Goal: Task Accomplishment & Management: Use online tool/utility

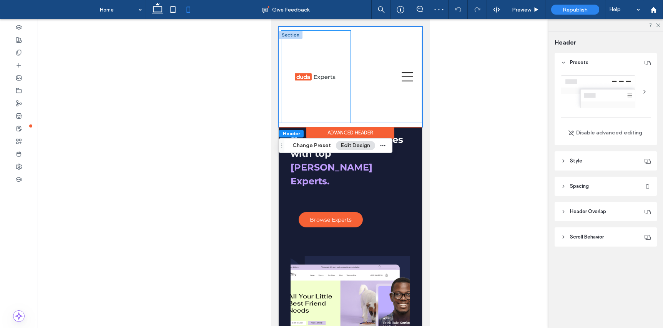
click at [320, 105] on div at bounding box center [315, 77] width 69 height 92
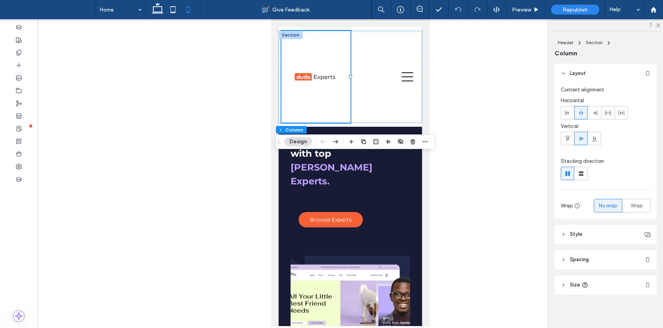
click at [564, 284] on icon at bounding box center [562, 284] width 5 height 5
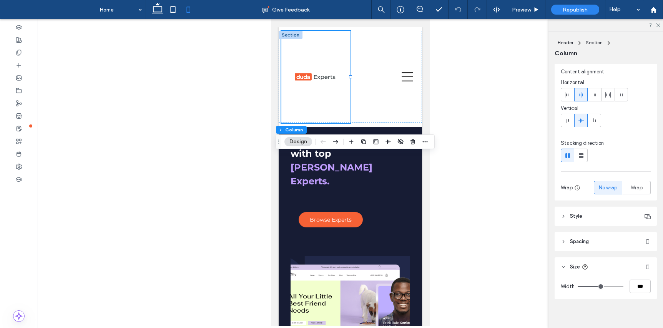
scroll to position [23, 0]
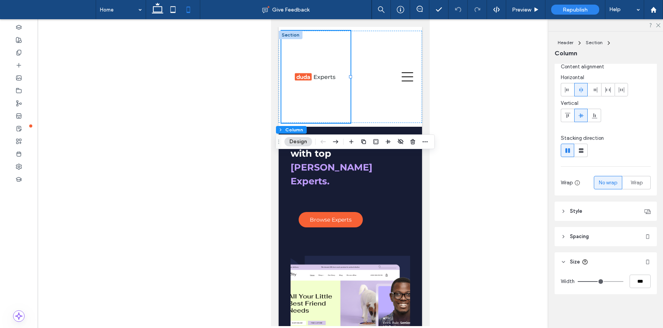
click at [602, 237] on header "Spacing" at bounding box center [605, 236] width 102 height 19
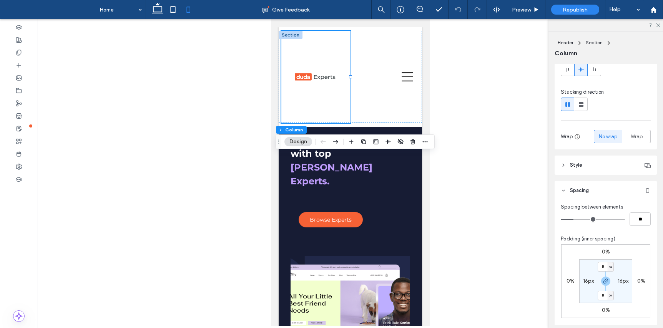
scroll to position [72, 0]
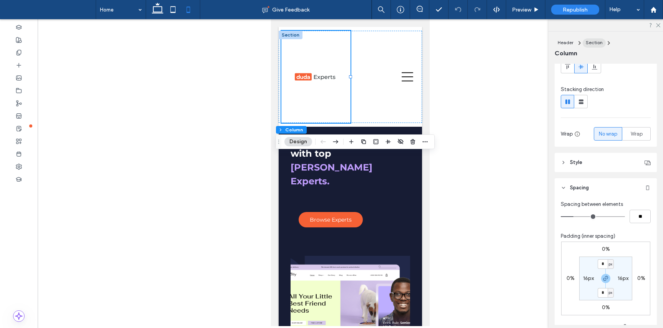
click at [593, 42] on span "Section" at bounding box center [593, 43] width 17 height 6
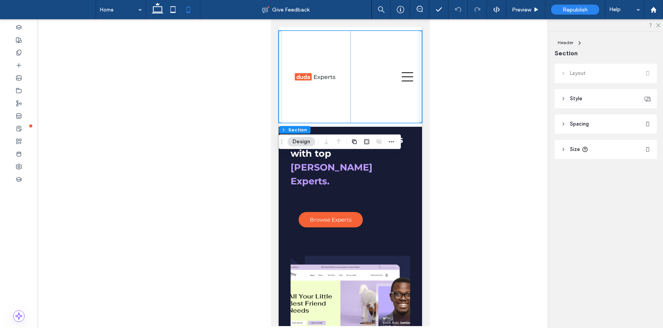
click at [563, 149] on use at bounding box center [563, 149] width 2 height 3
click at [649, 172] on div "px" at bounding box center [645, 168] width 12 height 13
click at [646, 237] on div "A" at bounding box center [644, 235] width 11 height 13
type input "*"
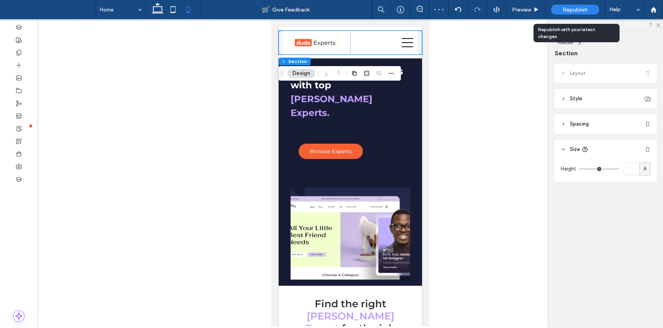
click at [573, 11] on span "Republish" at bounding box center [574, 10] width 25 height 7
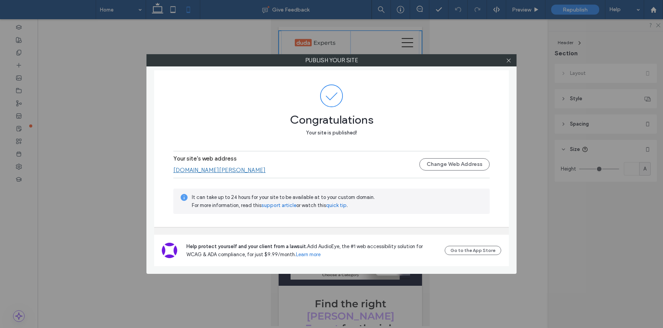
drag, startPoint x: 510, startPoint y: 63, endPoint x: 414, endPoint y: 37, distance: 99.2
click at [508, 63] on span at bounding box center [508, 61] width 6 height 12
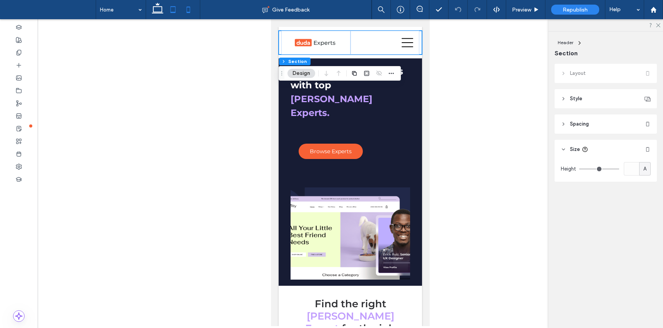
click at [174, 8] on icon at bounding box center [172, 9] width 15 height 15
type input "***"
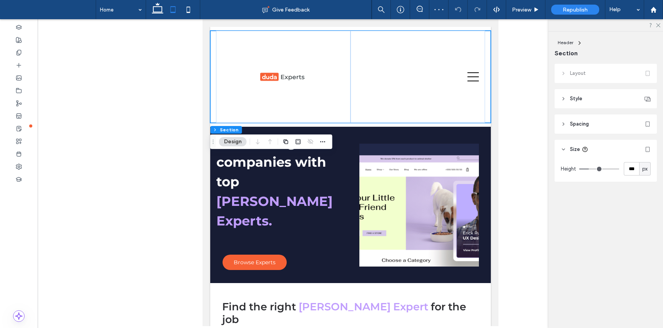
click at [644, 171] on span "px" at bounding box center [644, 169] width 5 height 8
click at [645, 239] on span "A" at bounding box center [644, 236] width 3 height 8
type input "*"
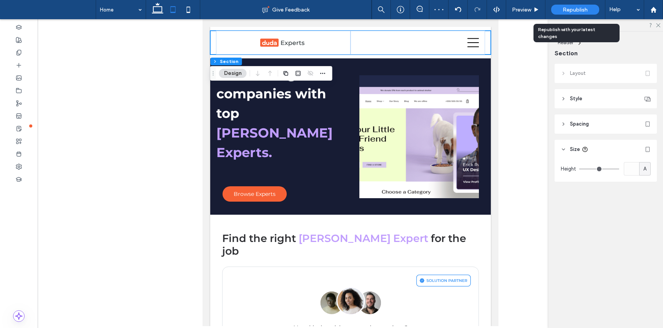
click at [566, 7] on span "Republish" at bounding box center [574, 10] width 25 height 7
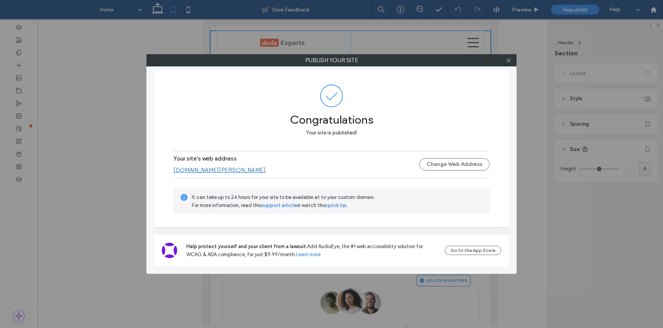
drag, startPoint x: 510, startPoint y: 62, endPoint x: 423, endPoint y: 55, distance: 87.5
click at [509, 61] on icon at bounding box center [508, 61] width 6 height 6
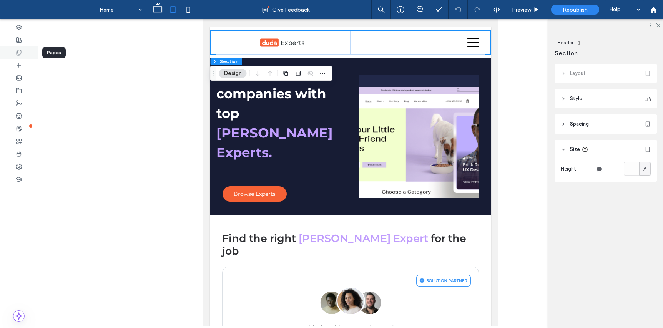
click at [26, 53] on div at bounding box center [19, 52] width 38 height 13
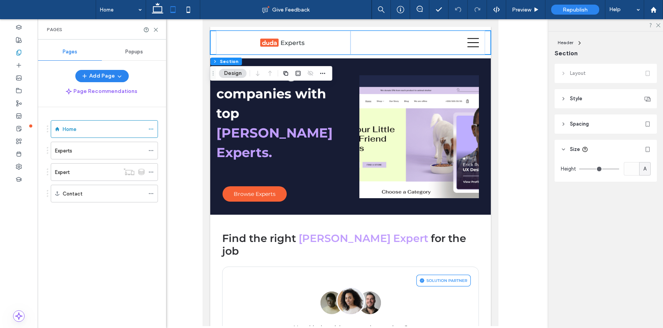
click at [85, 175] on div "Expert" at bounding box center [87, 172] width 65 height 8
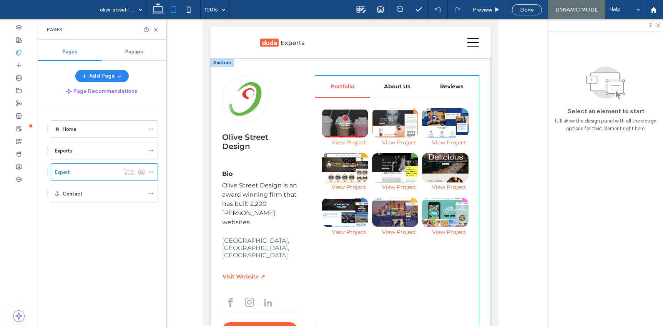
click at [374, 194] on li "View Project →" at bounding box center [396, 175] width 50 height 45
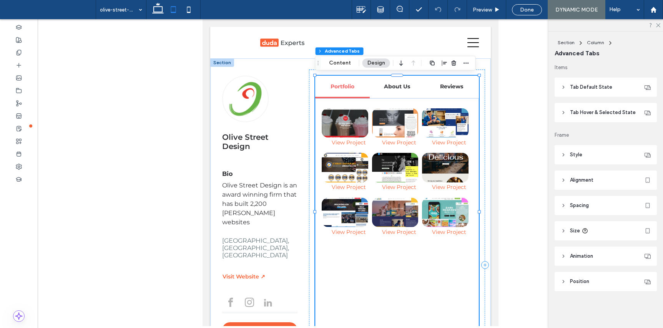
click at [592, 154] on header "Style" at bounding box center [605, 154] width 102 height 19
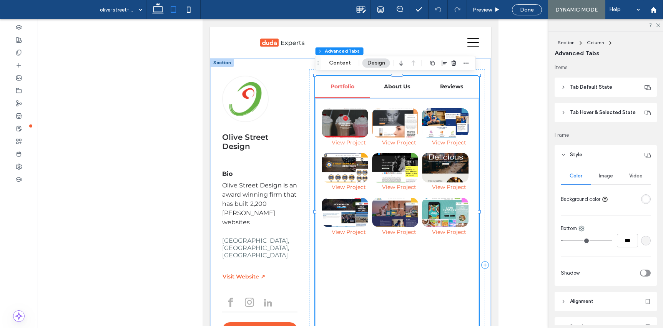
click at [561, 154] on icon at bounding box center [562, 154] width 5 height 5
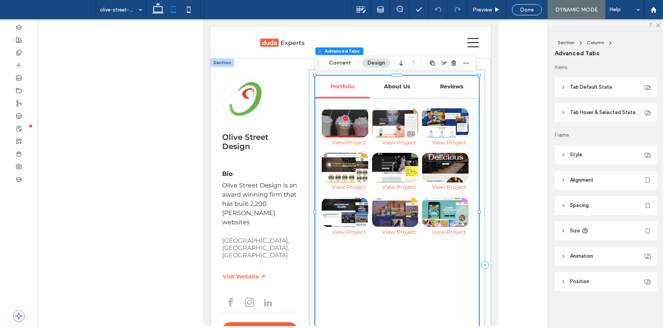
click at [606, 183] on header "Alignment" at bounding box center [605, 180] width 102 height 19
click at [425, 184] on span "View Project →" at bounding box center [445, 192] width 42 height 24
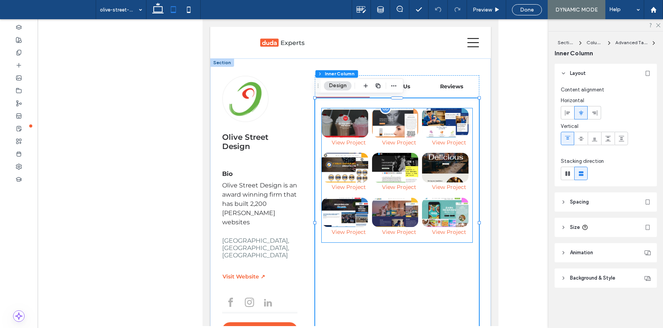
click at [402, 196] on li "View Project →" at bounding box center [396, 175] width 50 height 45
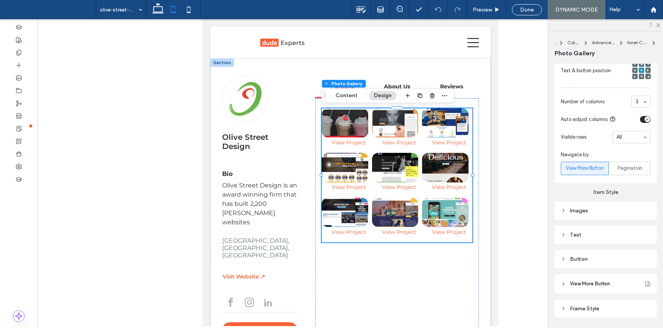
scroll to position [310, 0]
click at [599, 260] on div "Button" at bounding box center [605, 258] width 90 height 7
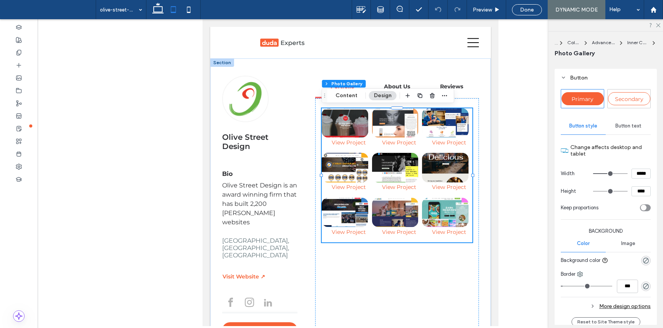
scroll to position [491, 0]
click at [630, 128] on span "Button text" at bounding box center [628, 126] width 26 height 6
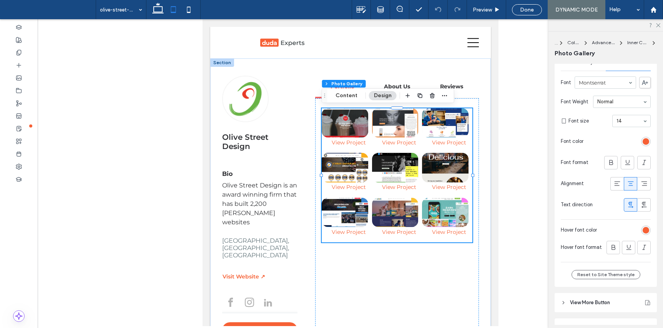
scroll to position [597, 0]
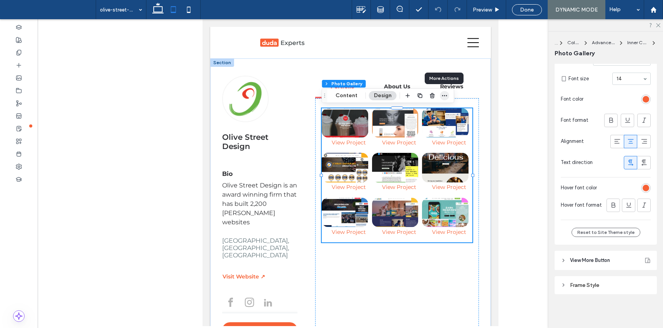
click at [444, 98] on icon "button" at bounding box center [444, 96] width 6 height 6
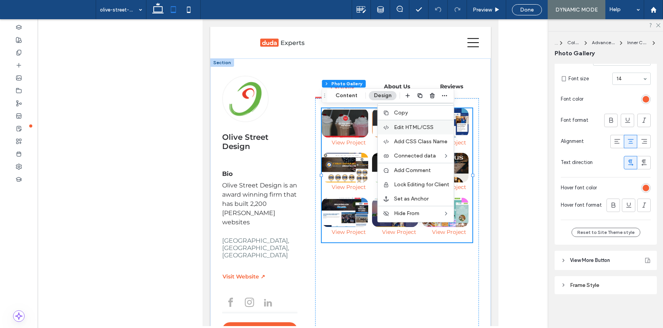
click at [424, 127] on span "Edit HTML/CSS" at bounding box center [414, 127] width 40 height 7
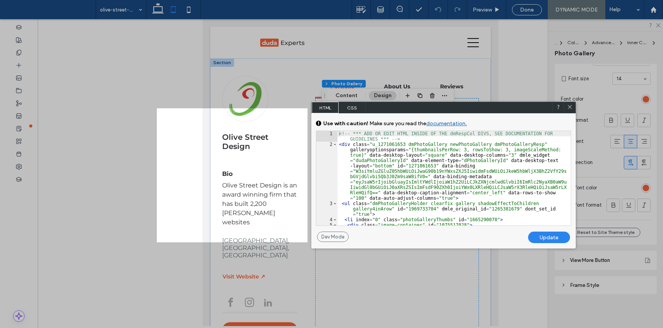
click at [350, 107] on span "CSS" at bounding box center [351, 108] width 27 height 12
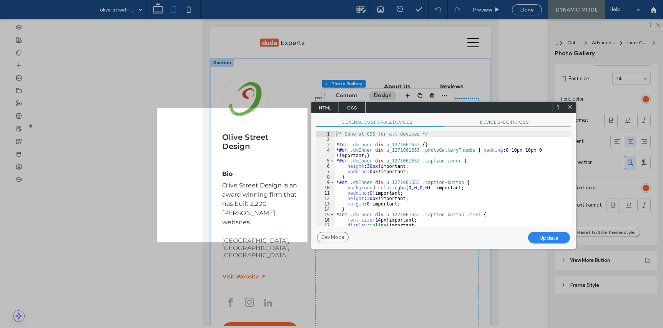
click at [501, 124] on span "DEVICE SPECIFIC CSS" at bounding box center [507, 123] width 128 height 8
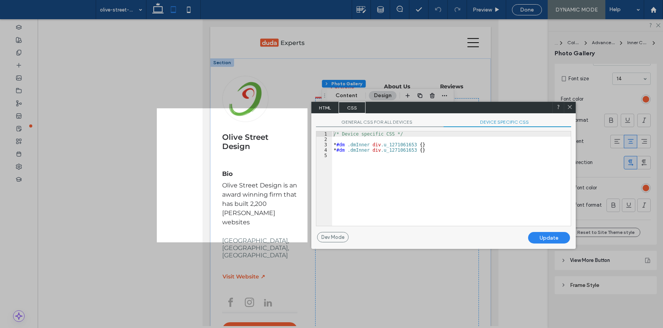
click at [394, 119] on span "GENERAL CSS FOR ALL DEVICES" at bounding box center [380, 123] width 128 height 8
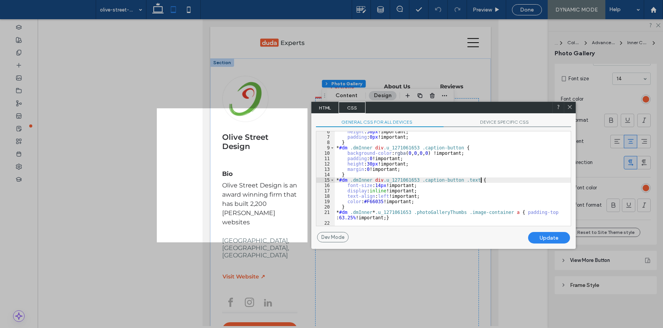
scroll to position [1, 0]
drag, startPoint x: 481, startPoint y: 179, endPoint x: 424, endPoint y: 182, distance: 57.3
click at [424, 181] on div "height : 30 px !important; padding : 0 px !important; } * #dm .dmInner div .u_1…" at bounding box center [453, 181] width 236 height 105
click at [506, 120] on span "DEVICE SPECIFIC CSS" at bounding box center [507, 123] width 128 height 8
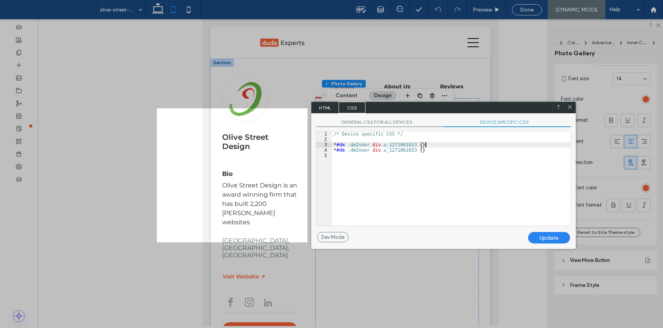
click at [424, 146] on div "/* Device specific CSS */ * #dm .dmInner div .u_1271061653 { } * #dm .dmInner d…" at bounding box center [451, 183] width 239 height 105
click at [423, 145] on div "/* Device specific CSS */ * #dm .dmInner div .u_1271061653 { } * #dm .dmInner d…" at bounding box center [451, 183] width 239 height 105
paste textarea
click at [344, 150] on div "/* Device specific CSS */ * #dm .dmInner div .u_1271061653 { caption-button . t…" at bounding box center [451, 183] width 239 height 105
click at [423, 148] on div "/* Device specific CSS */ * #dm .dmInner div .u_1271061653 { .caption-button . …" at bounding box center [451, 183] width 239 height 105
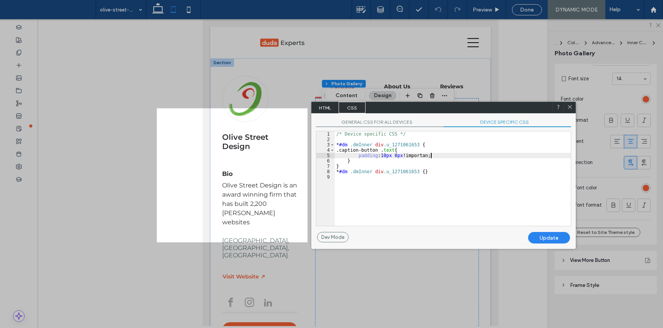
type textarea "**"
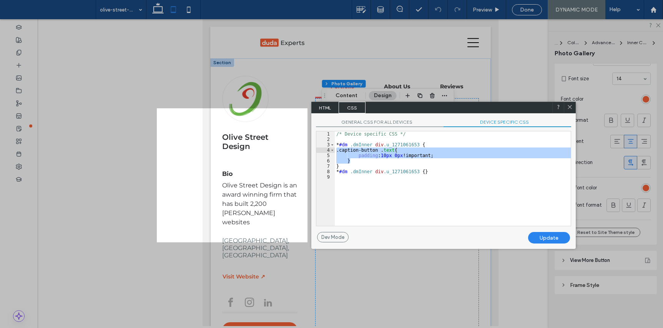
drag, startPoint x: 355, startPoint y: 162, endPoint x: 317, endPoint y: 149, distance: 40.1
click at [317, 148] on div "** 1 2 3 4 5 6 7 8 9 /* Device specific CSS */ * #dm .dmInner div .u_1271061653…" at bounding box center [443, 178] width 255 height 95
click at [550, 237] on div "Update" at bounding box center [549, 238] width 42 height 12
click at [570, 106] on icon at bounding box center [570, 107] width 6 height 6
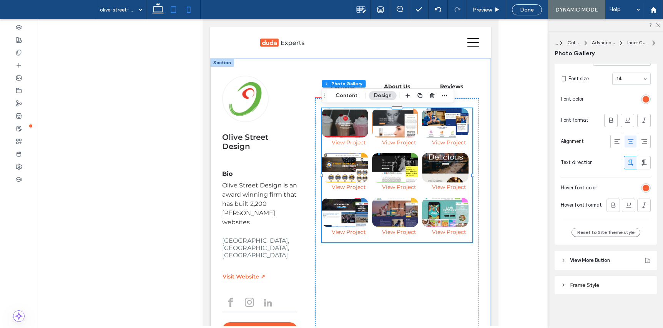
click at [189, 12] on icon at bounding box center [188, 9] width 15 height 15
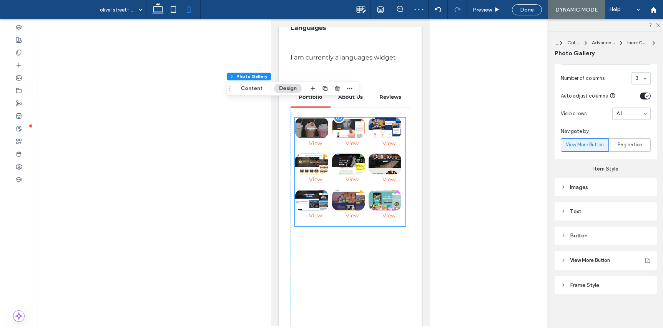
scroll to position [340, 0]
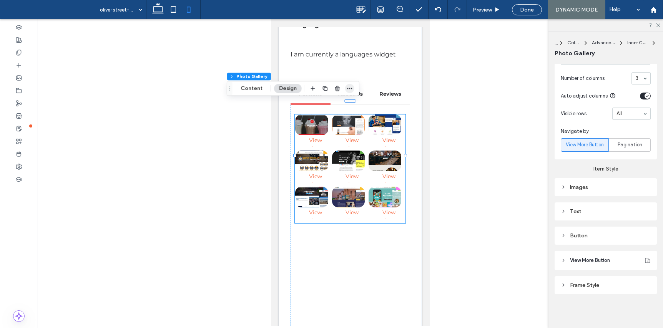
click at [348, 91] on icon "button" at bounding box center [349, 88] width 6 height 6
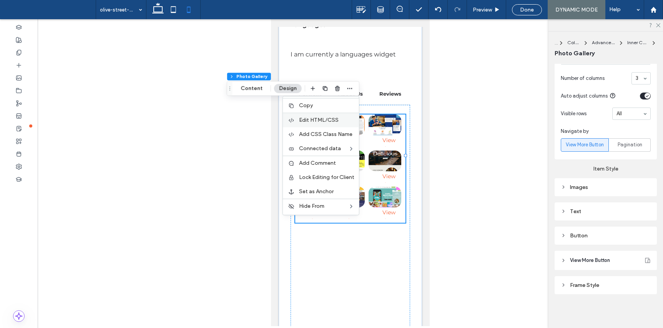
click at [330, 119] on span "Edit HTML/CSS" at bounding box center [319, 120] width 40 height 7
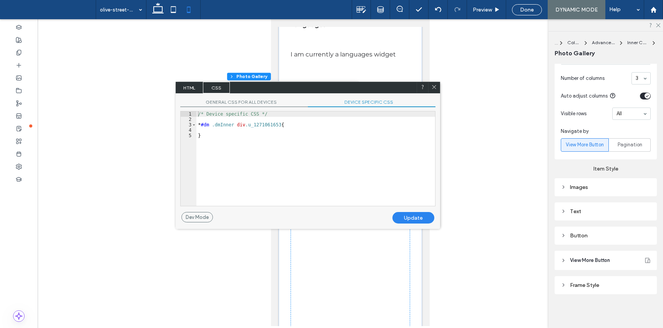
click at [350, 101] on span "DEVICE SPECIFIC CSS" at bounding box center [372, 103] width 128 height 8
click at [241, 131] on div "/* Device specific CSS */ * #dm .dmInner div .u_1271061653 { }" at bounding box center [315, 163] width 239 height 105
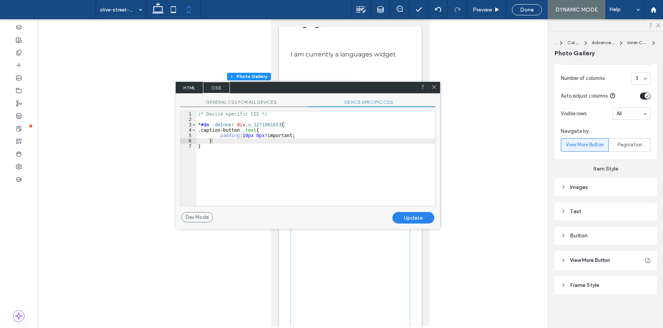
click at [421, 216] on div "Update" at bounding box center [413, 218] width 42 height 12
click at [434, 89] on icon at bounding box center [434, 87] width 6 height 6
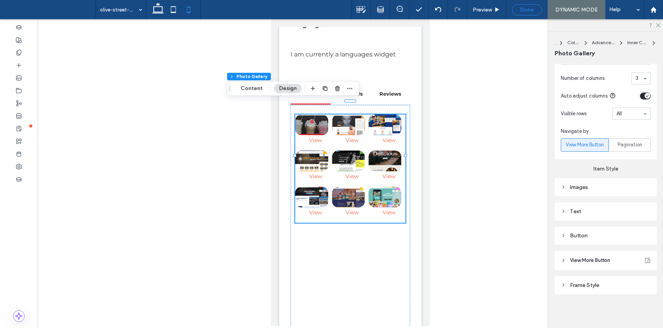
click at [522, 10] on span "Done" at bounding box center [527, 10] width 14 height 7
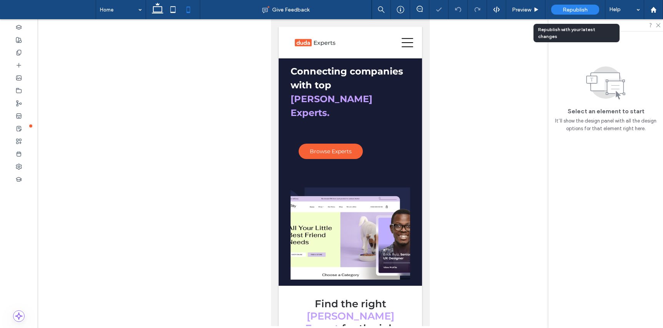
click at [580, 12] on span "Republish" at bounding box center [574, 10] width 25 height 7
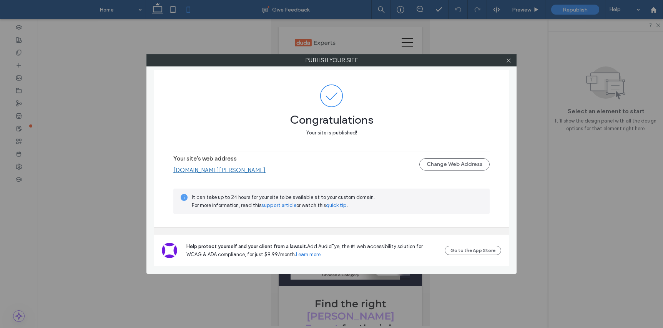
drag, startPoint x: 510, startPoint y: 63, endPoint x: 512, endPoint y: 59, distance: 4.3
click at [511, 61] on div at bounding box center [508, 61] width 12 height 12
drag, startPoint x: 508, startPoint y: 62, endPoint x: 503, endPoint y: 49, distance: 13.8
click at [508, 62] on icon at bounding box center [508, 61] width 6 height 6
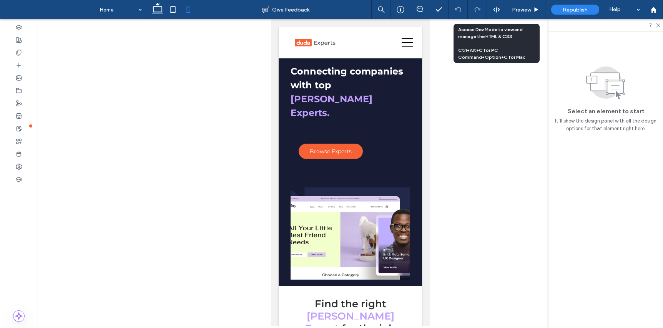
drag, startPoint x: 492, startPoint y: 9, endPoint x: 308, endPoint y: 56, distance: 190.1
click at [489, 9] on div at bounding box center [496, 9] width 19 height 7
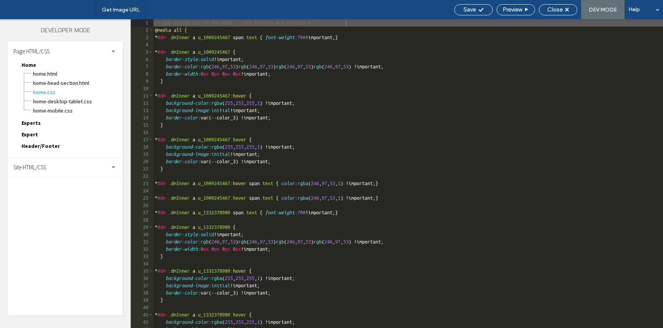
click at [32, 132] on span "Expert" at bounding box center [30, 134] width 17 height 7
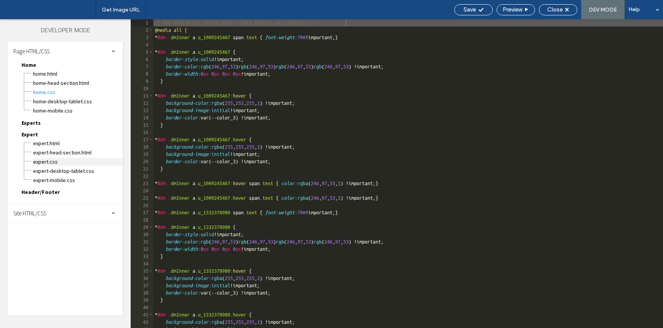
click at [44, 161] on span "Expert.css" at bounding box center [78, 162] width 90 height 8
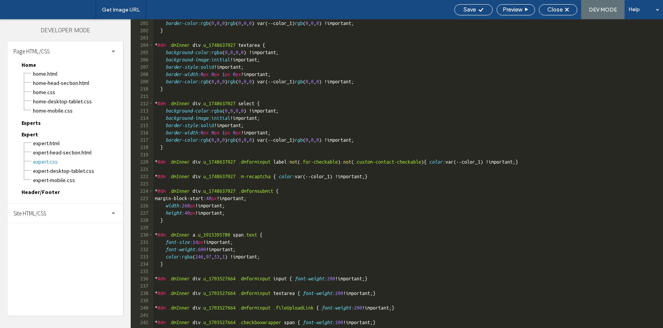
scroll to position [1459, 0]
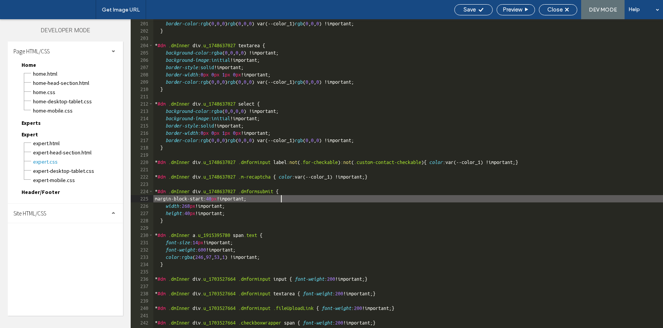
click at [317, 199] on div "border-width : 0 px 0 px 1 px 0 px !important; border-color : rgb ( 0 , 0 , 0 )…" at bounding box center [407, 174] width 509 height 323
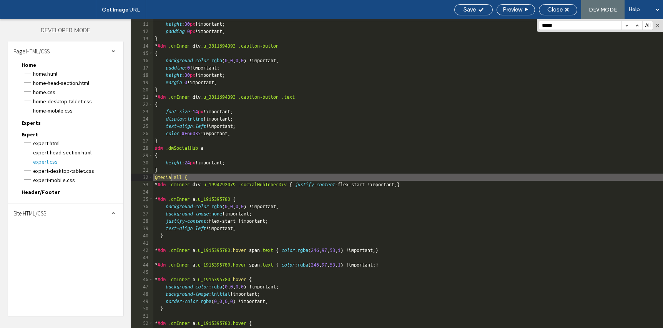
type input "*****"
click at [626, 24] on button "button" at bounding box center [626, 25] width 10 height 8
click at [626, 25] on button "button" at bounding box center [626, 25] width 10 height 8
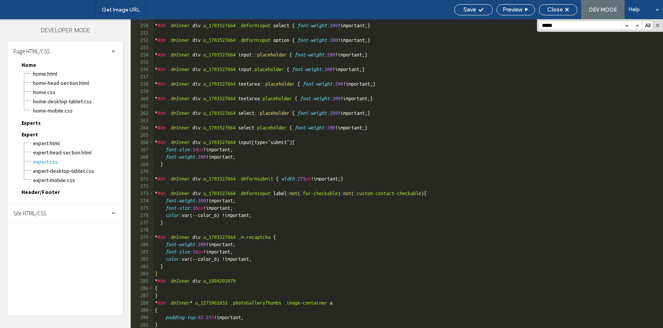
scroll to position [2041, 0]
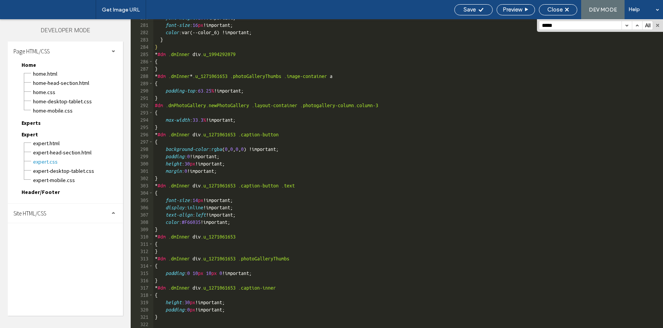
click at [244, 320] on div "font-weight : 200 !important; font-size : 16 px !important; color :var(--color_…" at bounding box center [407, 175] width 509 height 323
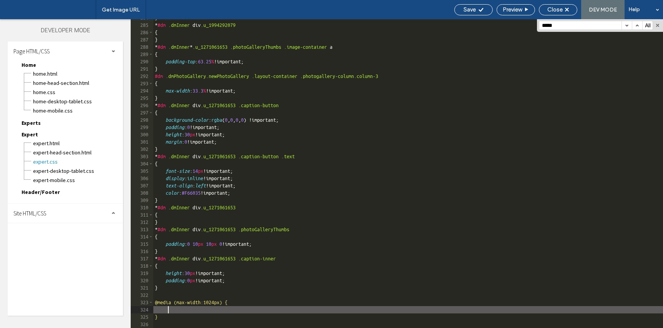
scroll to position [2070, 0]
paste textarea
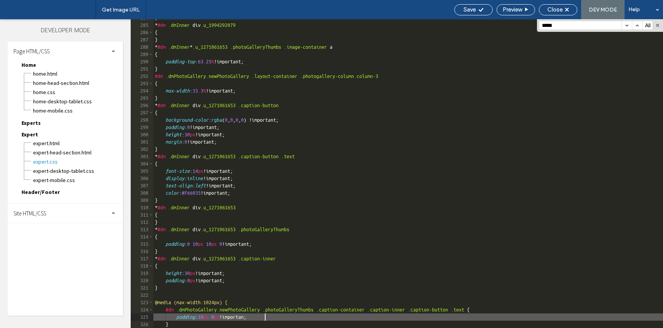
type textarea "**"
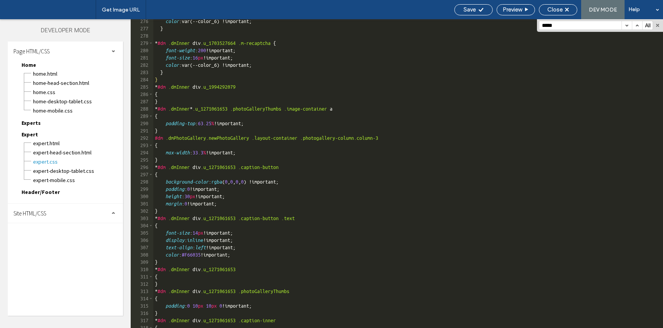
scroll to position [2085, 0]
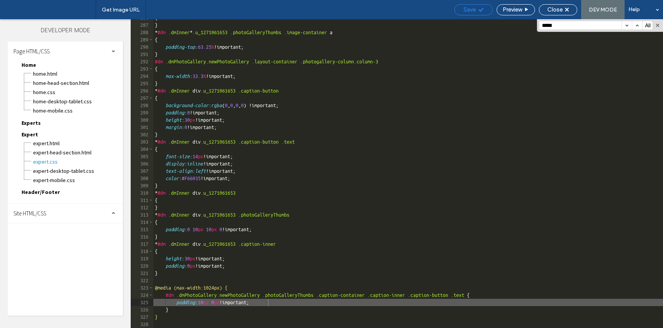
click at [474, 7] on span "Save" at bounding box center [469, 9] width 12 height 7
click at [552, 12] on span "Close" at bounding box center [554, 9] width 15 height 7
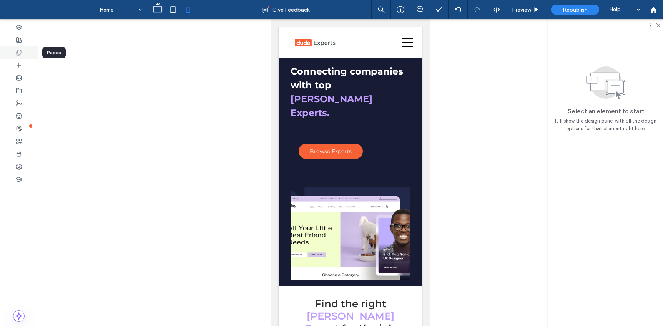
click at [23, 55] on div at bounding box center [19, 52] width 38 height 13
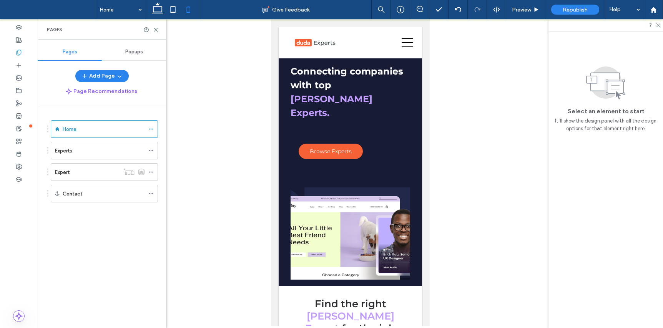
click at [88, 174] on div "Expert" at bounding box center [87, 172] width 65 height 8
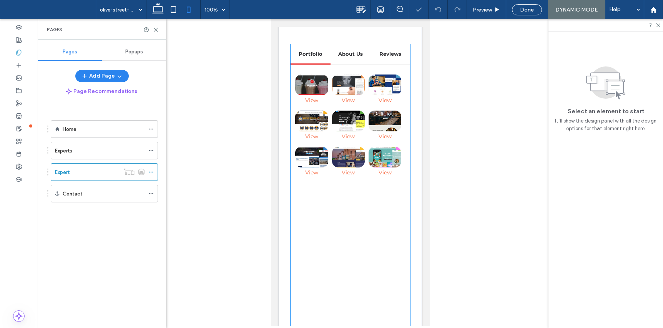
scroll to position [423, 0]
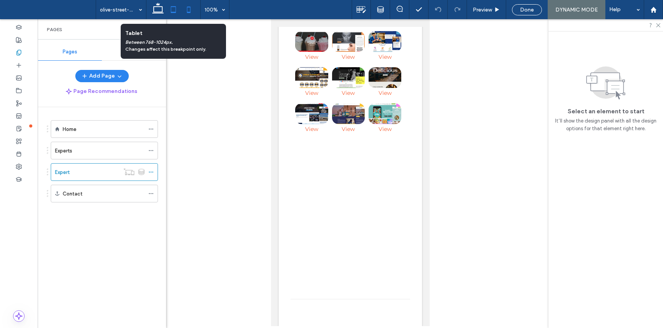
click at [171, 12] on icon at bounding box center [173, 9] width 15 height 15
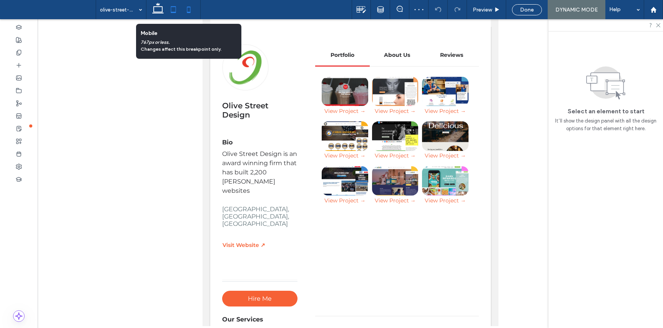
click at [187, 7] on icon at bounding box center [188, 9] width 15 height 15
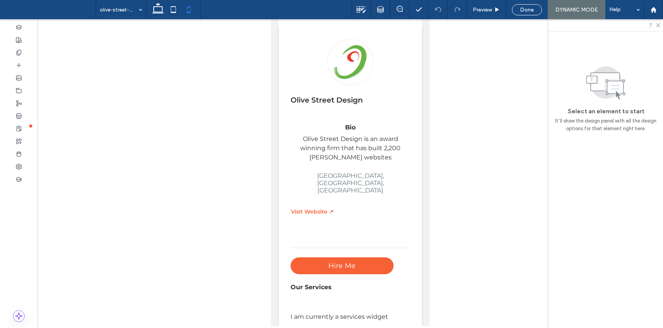
click at [529, 8] on span "Done" at bounding box center [527, 10] width 14 height 7
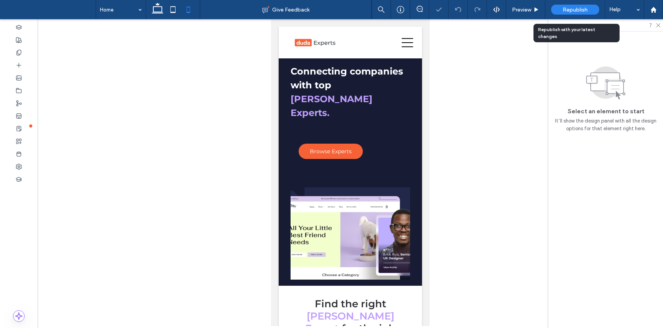
click at [580, 8] on span "Republish" at bounding box center [574, 10] width 25 height 7
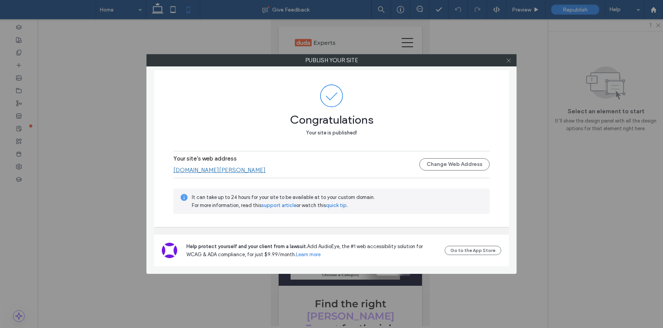
click at [507, 63] on icon at bounding box center [508, 61] width 6 height 6
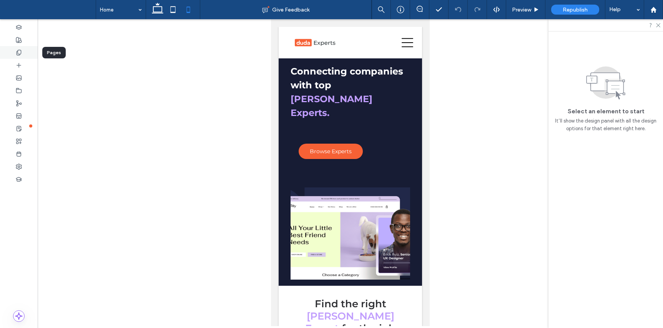
click at [21, 51] on use at bounding box center [19, 52] width 4 height 5
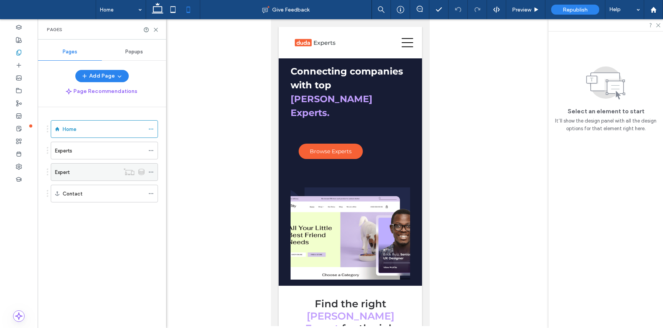
click at [87, 174] on div "Expert" at bounding box center [87, 172] width 65 height 8
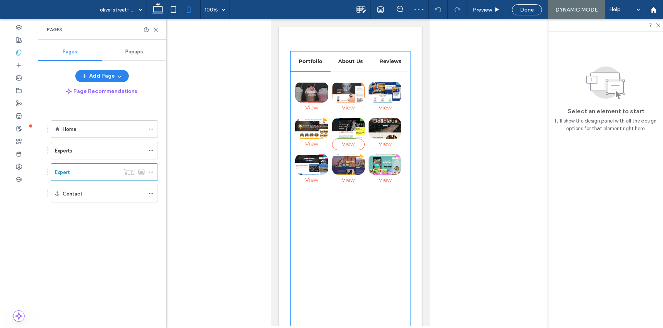
scroll to position [374, 0]
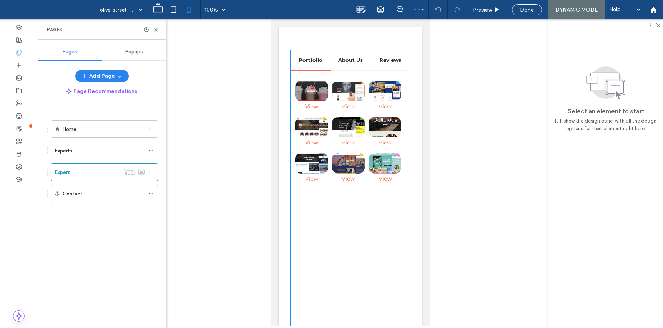
click at [367, 219] on div "View Project → View Project → View Project → View Project → View Project → View…" at bounding box center [349, 209] width 119 height 277
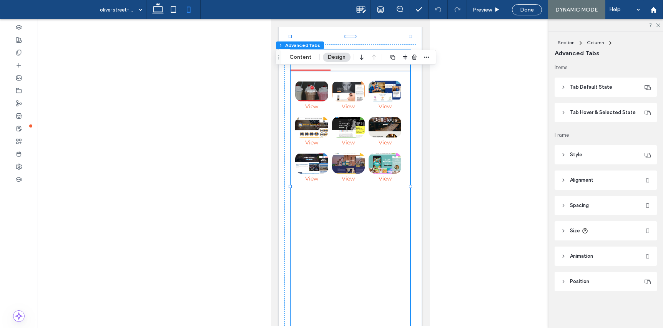
click at [562, 230] on icon at bounding box center [562, 230] width 5 height 5
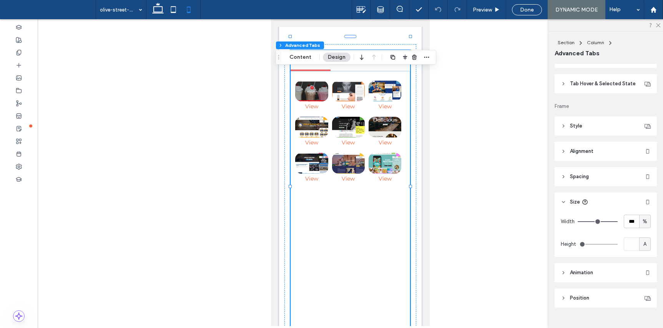
scroll to position [42, 0]
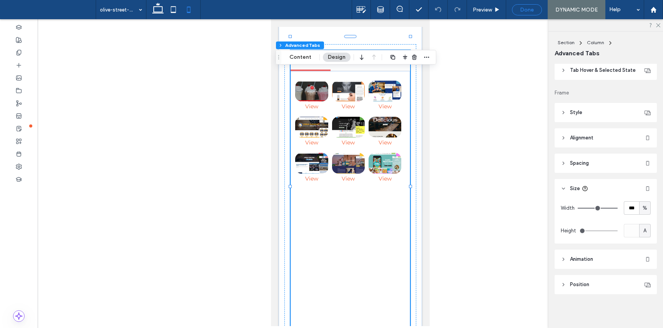
click at [530, 12] on span "Done" at bounding box center [527, 10] width 14 height 7
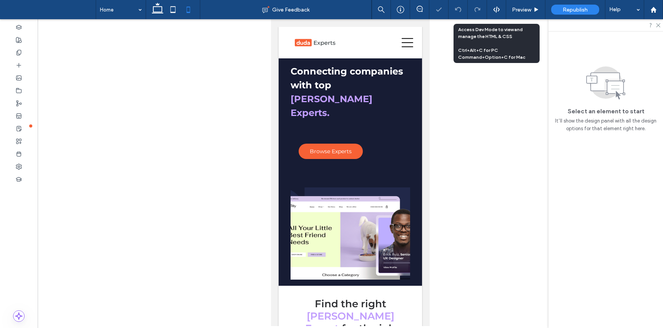
click at [496, 7] on use at bounding box center [496, 10] width 6 height 6
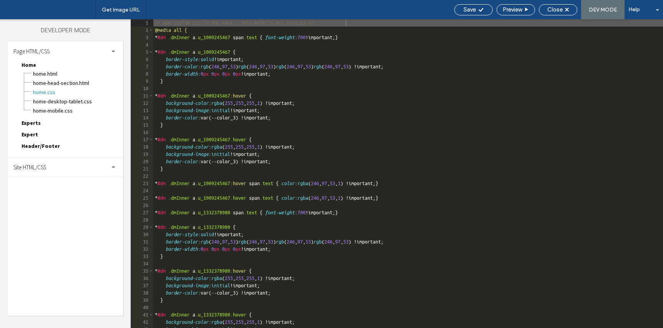
click at [32, 134] on span "Expert" at bounding box center [30, 134] width 17 height 7
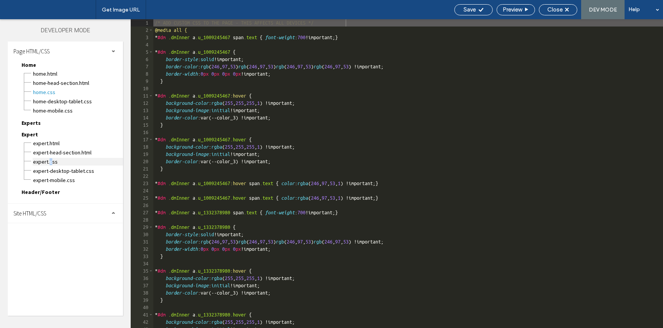
click at [50, 161] on span "Expert.css" at bounding box center [78, 162] width 90 height 8
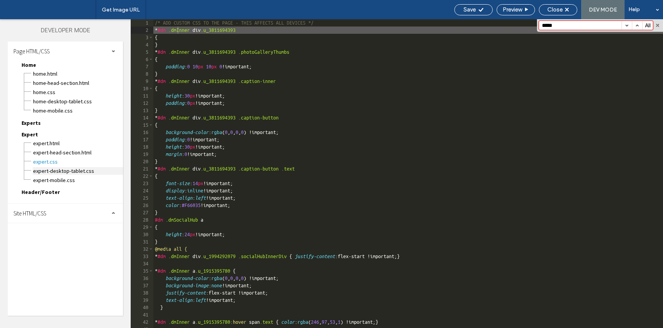
type input "*****"
drag, startPoint x: 64, startPoint y: 169, endPoint x: 128, endPoint y: 167, distance: 64.2
click at [64, 169] on span "Expert-desktop-tablet.css" at bounding box center [78, 171] width 90 height 8
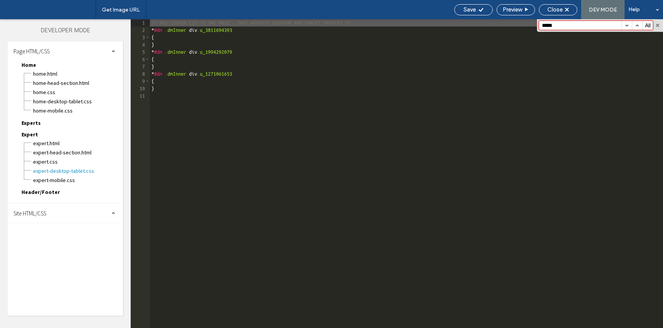
click at [61, 212] on div "Site HTML/CSS" at bounding box center [65, 213] width 115 height 19
click at [56, 245] on span "site.css" at bounding box center [79, 247] width 87 height 8
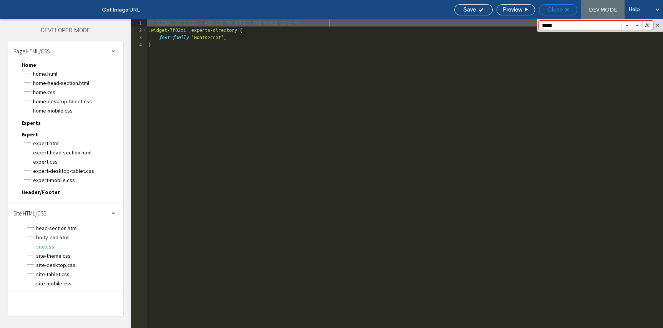
click at [552, 13] on span "Close" at bounding box center [554, 9] width 15 height 7
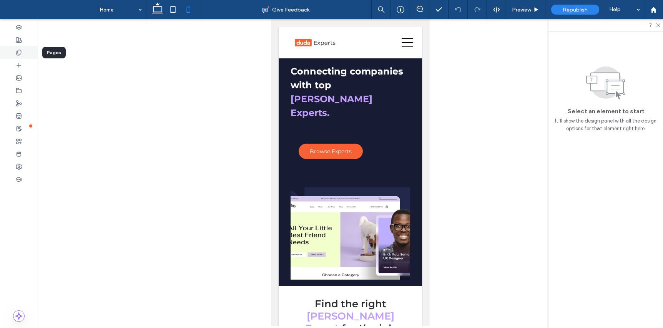
click at [22, 55] on icon at bounding box center [19, 53] width 6 height 6
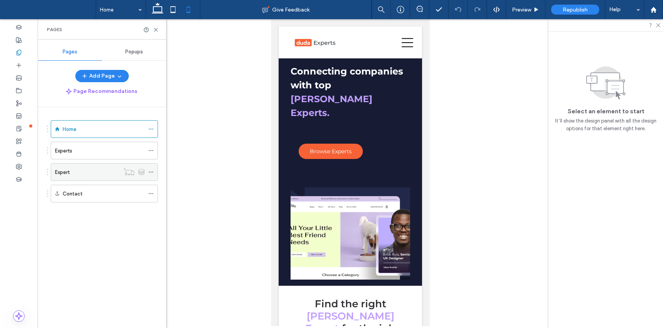
click at [94, 169] on div "Expert" at bounding box center [87, 172] width 65 height 8
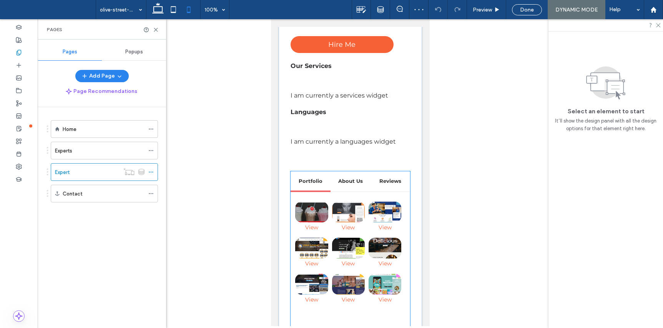
scroll to position [255, 0]
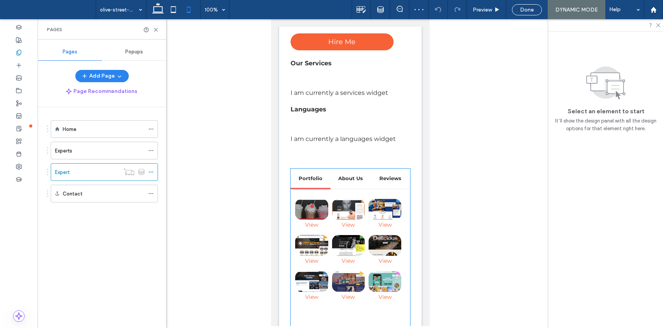
click at [357, 308] on div "View Project → View Project → View Project → View Project → View Project → View…" at bounding box center [349, 327] width 119 height 277
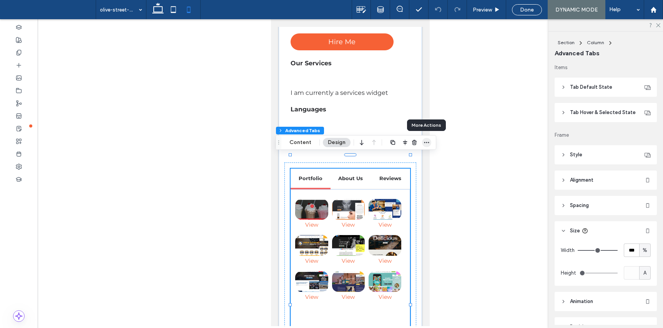
click at [423, 141] on icon "button" at bounding box center [426, 142] width 6 height 6
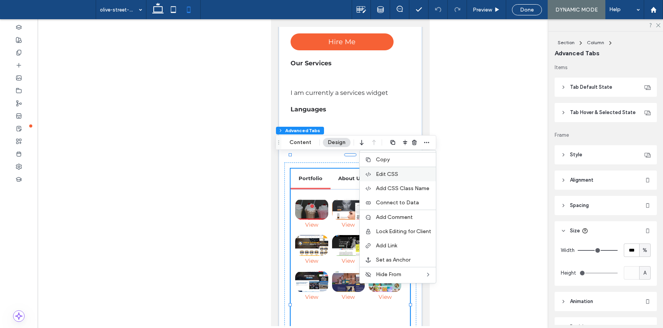
click at [401, 177] on label "Edit CSS" at bounding box center [403, 174] width 55 height 7
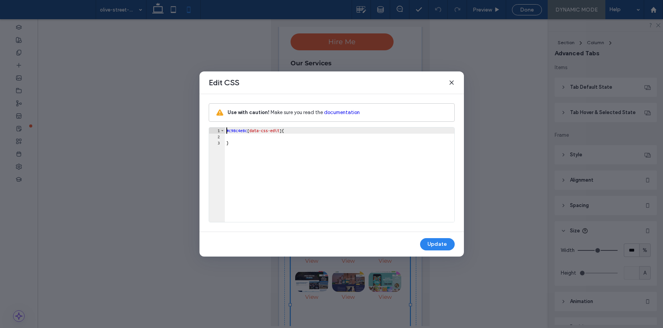
scroll to position [0, 0]
click at [451, 84] on icon at bounding box center [451, 83] width 6 height 6
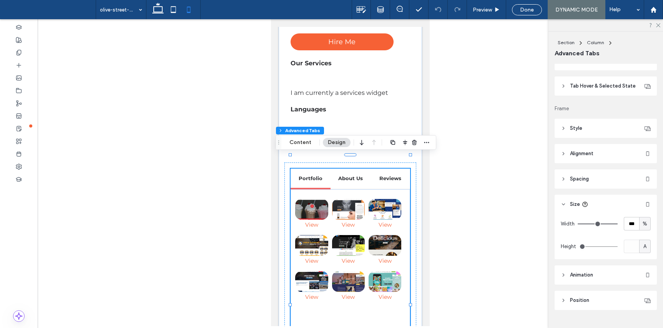
scroll to position [42, 0]
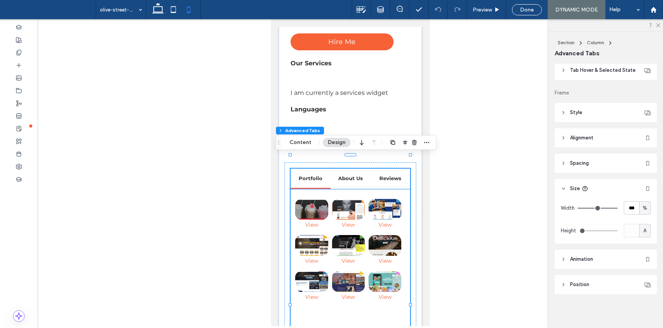
click at [367, 296] on div "View Project → View Project → View Project → View Project → View Project → View…" at bounding box center [349, 327] width 119 height 277
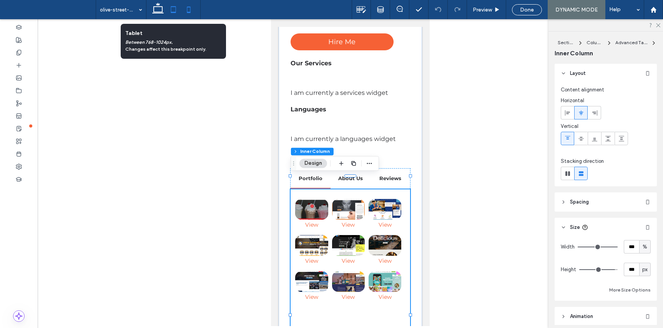
click at [172, 10] on icon at bounding box center [173, 9] width 15 height 15
type input "*"
type input "***"
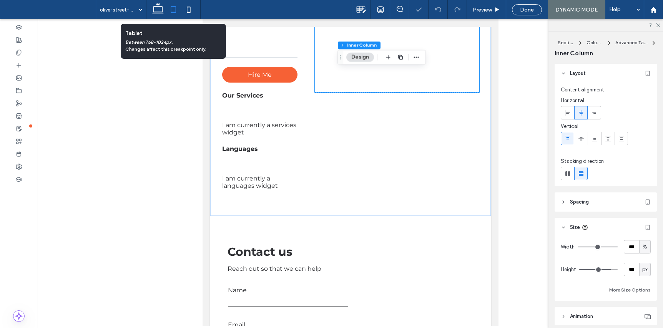
type input "***"
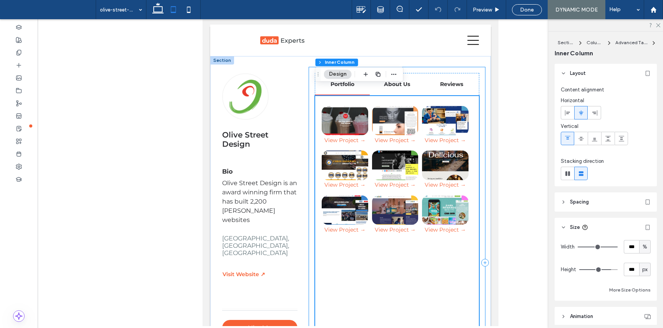
scroll to position [0, 0]
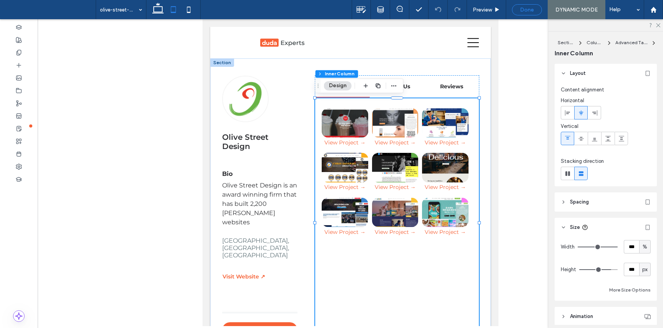
click at [530, 14] on div "Done" at bounding box center [527, 9] width 30 height 11
click at [525, 11] on span "Done" at bounding box center [527, 10] width 14 height 7
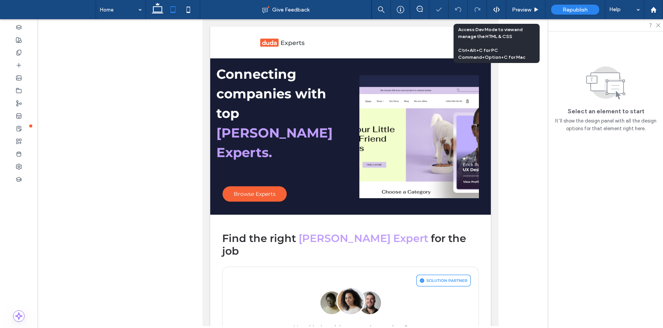
drag, startPoint x: 495, startPoint y: 8, endPoint x: 366, endPoint y: 76, distance: 145.4
click at [494, 8] on icon at bounding box center [496, 9] width 7 height 7
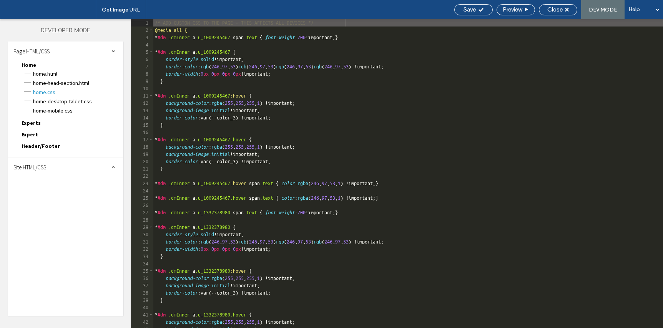
click at [35, 136] on span "Expert" at bounding box center [30, 134] width 17 height 7
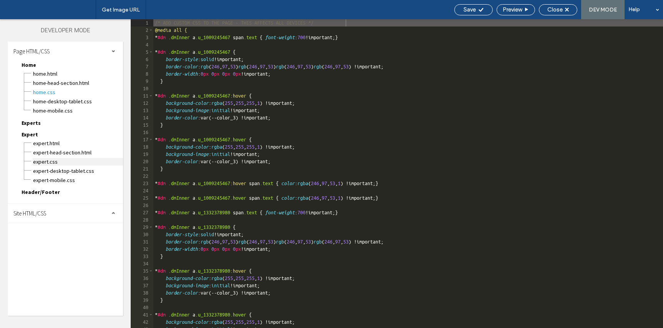
click at [49, 162] on span "Expert.css" at bounding box center [78, 162] width 90 height 8
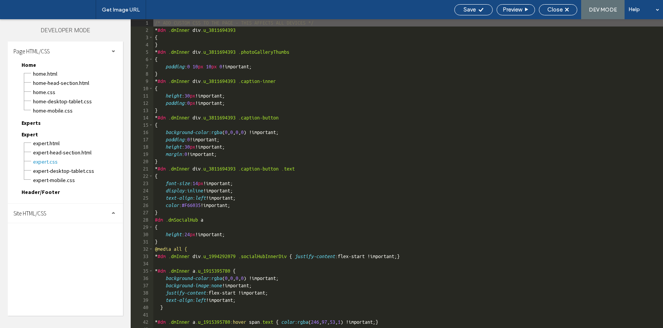
click at [360, 195] on div "/* ADD CUSTOM CSS TO THE PAGE - THIS AFFECTS ALL DEVICES */ * #dm .dmInner div …" at bounding box center [407, 180] width 509 height 323
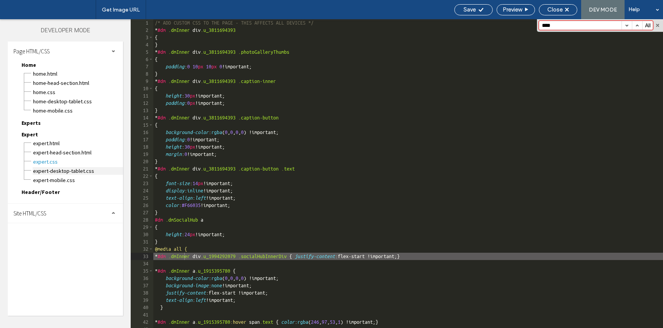
type input "****"
drag, startPoint x: 69, startPoint y: 170, endPoint x: 86, endPoint y: 165, distance: 18.3
click at [69, 170] on span "Expert-desktop-tablet.css" at bounding box center [78, 171] width 90 height 8
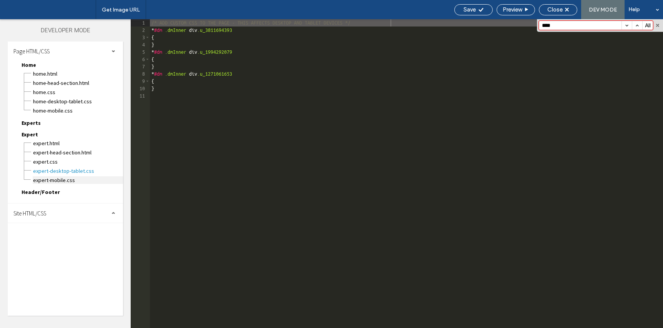
click at [64, 177] on span "Expert-mobile.css" at bounding box center [78, 180] width 90 height 8
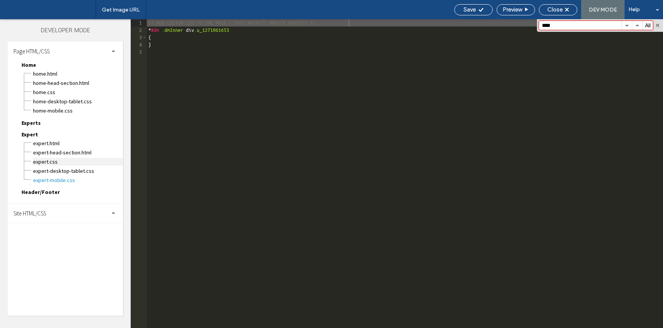
click at [53, 160] on span "Expert.css" at bounding box center [78, 162] width 90 height 8
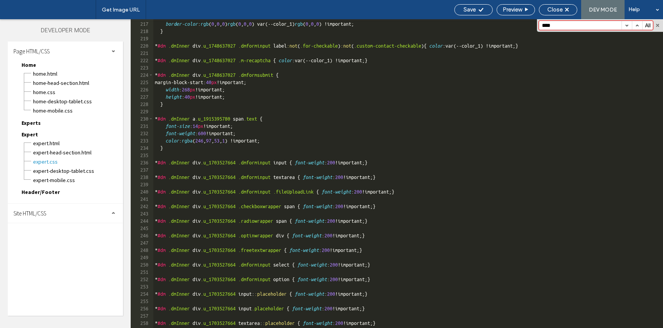
scroll to position [2085, 0]
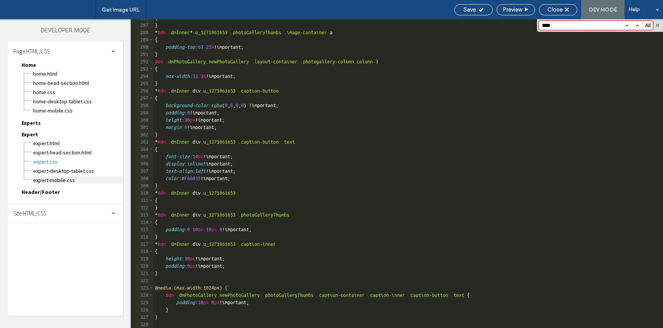
click at [61, 181] on span "Expert-mobile.css" at bounding box center [78, 180] width 90 height 8
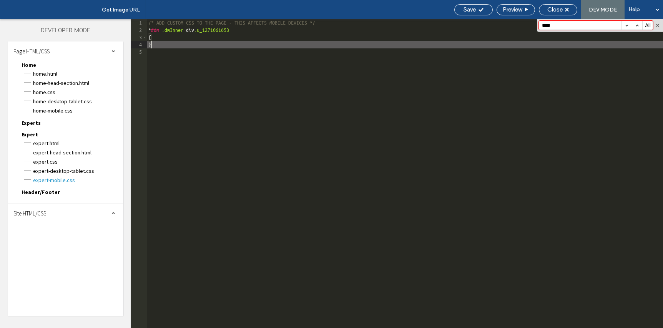
click at [184, 43] on div "/* ADD CUSTOM CSS TO THE PAGE - THIS AFFECTS MOBILE DEVICES */ * #dm .dmInner d…" at bounding box center [405, 180] width 516 height 323
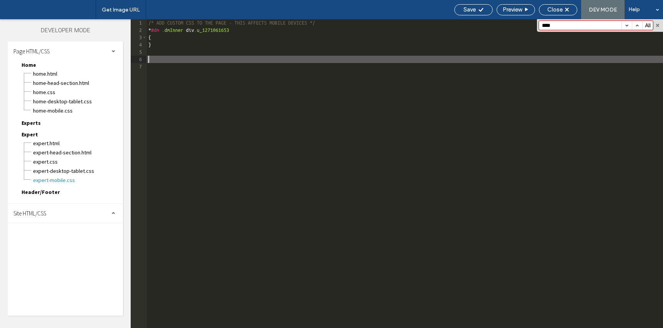
paste textarea
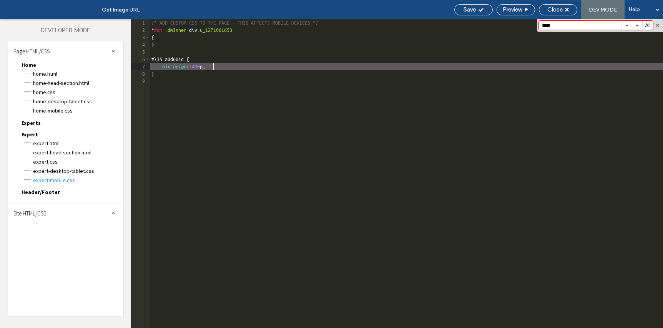
type textarea "**"
click at [478, 5] on div "Save" at bounding box center [473, 9] width 38 height 11
click at [563, 9] on div "Close" at bounding box center [558, 9] width 38 height 7
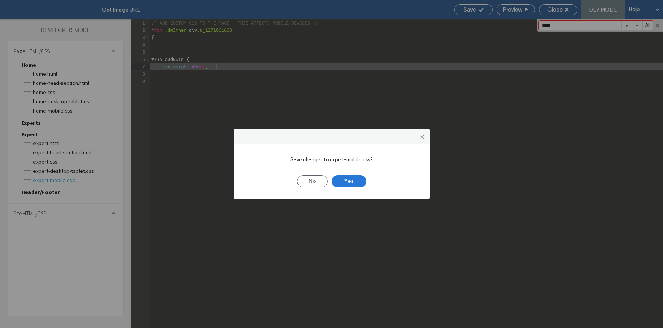
click at [350, 182] on button "Yes" at bounding box center [348, 181] width 35 height 12
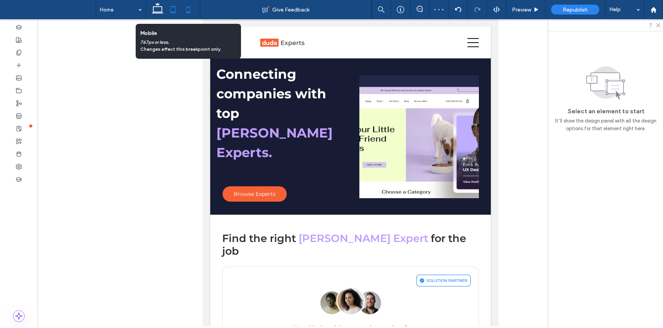
click at [188, 8] on icon at bounding box center [188, 9] width 15 height 15
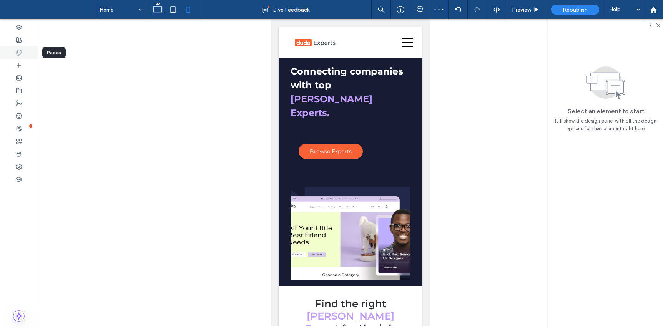
click at [22, 53] on icon at bounding box center [19, 53] width 6 height 6
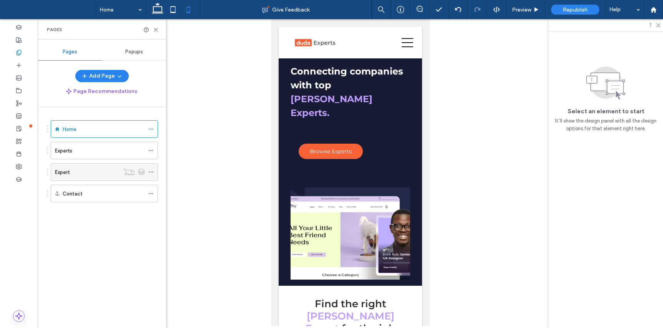
click at [81, 172] on div "Expert" at bounding box center [87, 172] width 65 height 8
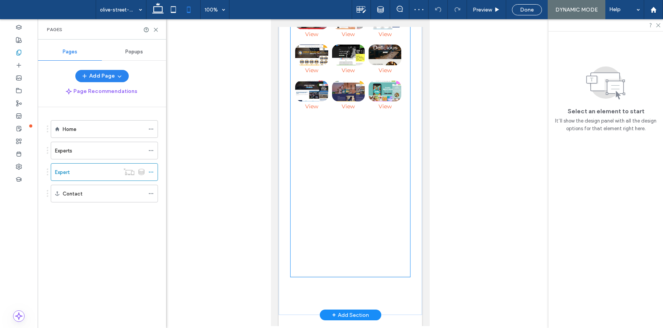
scroll to position [449, 0]
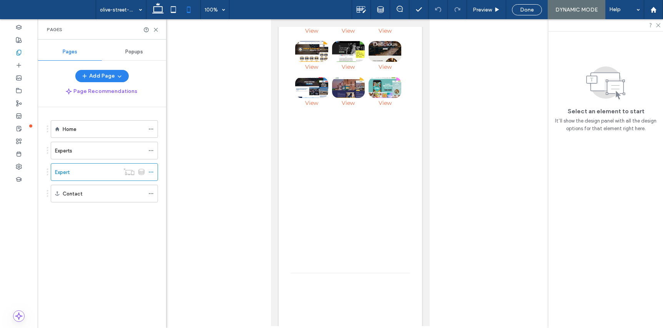
click at [521, 10] on span "Done" at bounding box center [527, 10] width 14 height 7
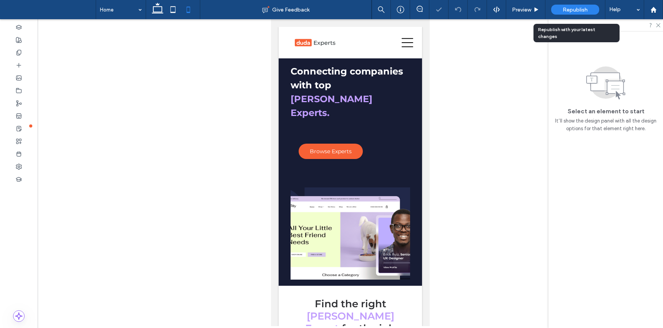
click at [578, 10] on span "Republish" at bounding box center [574, 10] width 25 height 7
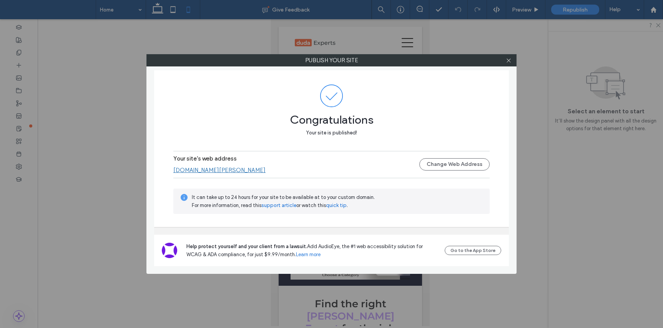
drag, startPoint x: 509, startPoint y: 60, endPoint x: 515, endPoint y: 43, distance: 18.6
click at [509, 60] on icon at bounding box center [508, 61] width 6 height 6
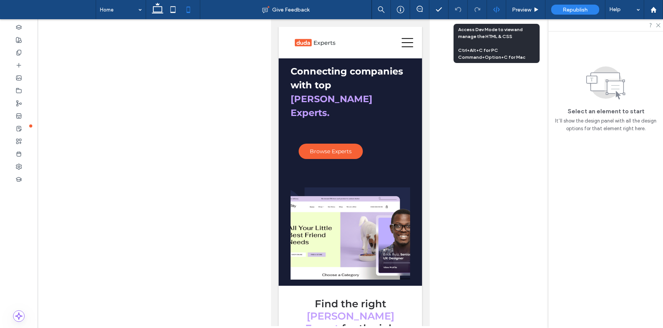
click at [491, 5] on div at bounding box center [496, 9] width 19 height 19
click at [497, 9] on icon at bounding box center [496, 9] width 7 height 7
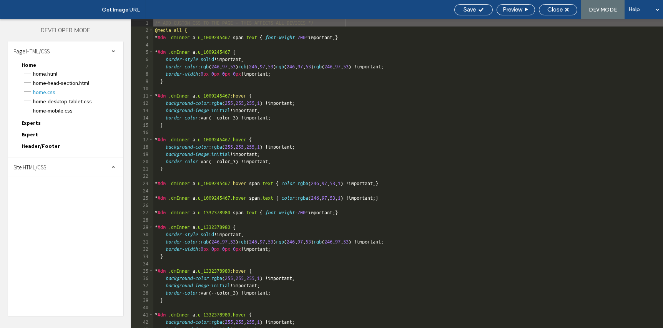
click at [34, 134] on span "Expert" at bounding box center [30, 134] width 17 height 7
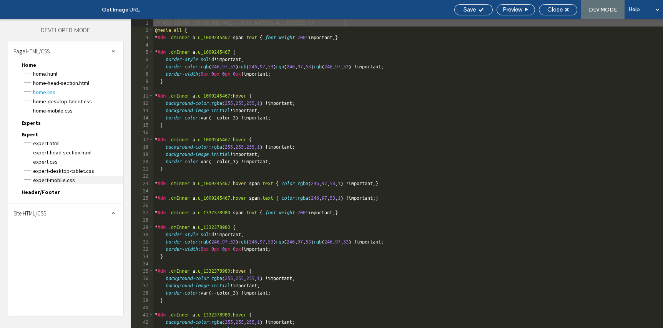
click at [63, 178] on span "Expert-mobile.css" at bounding box center [78, 180] width 90 height 8
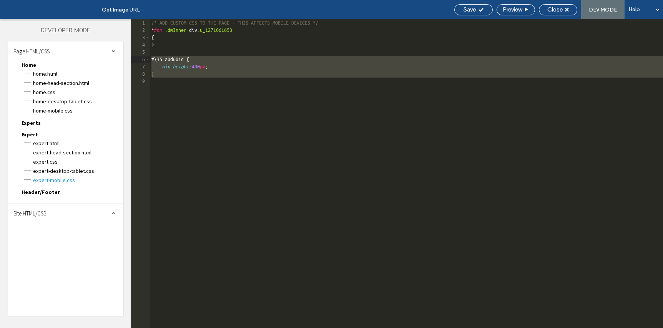
drag, startPoint x: 178, startPoint y: 85, endPoint x: 139, endPoint y: 58, distance: 48.1
click at [138, 58] on div "** 1 2 3 4 5 6 7 8 9 /* ADD CUSTOM CSS TO THE PAGE - THIS AFFECTS MOBILE DEVICE…" at bounding box center [397, 173] width 532 height 309
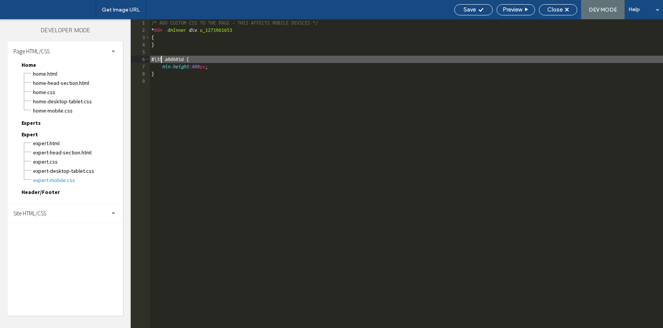
click at [162, 58] on div "/* ADD CUSTOM CSS TO THE PAGE - THIS AFFECTS MOBILE DEVICES */ * #dm .dmInner d…" at bounding box center [406, 180] width 513 height 323
click at [151, 61] on div "/* ADD CUSTOM CSS TO THE PAGE - THIS AFFECTS MOBILE DEVICES */ * #dm .dmInner d…" at bounding box center [406, 180] width 513 height 323
type textarea "**"
click at [471, 8] on span "Save" at bounding box center [469, 9] width 12 height 7
click at [559, 10] on span "Close" at bounding box center [554, 9] width 15 height 7
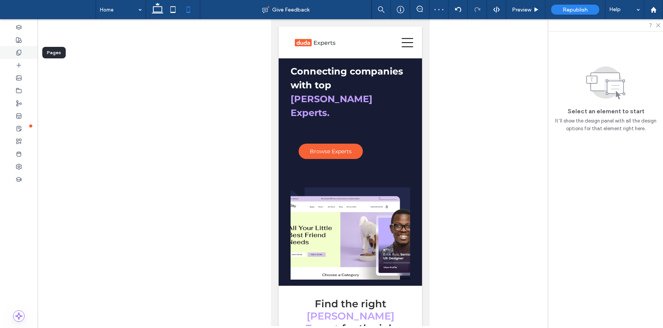
click at [15, 56] on div at bounding box center [19, 52] width 38 height 13
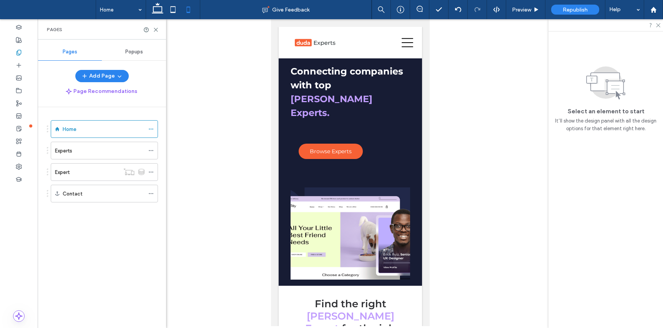
click at [85, 174] on div "Expert" at bounding box center [87, 172] width 65 height 8
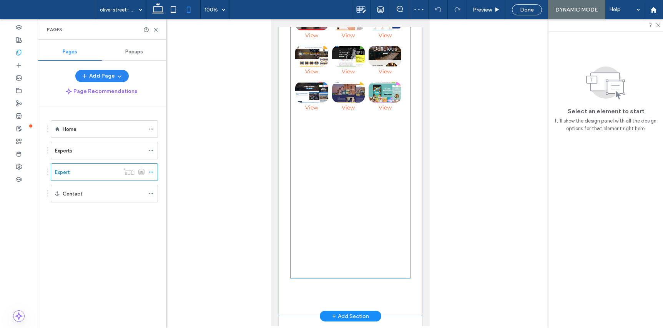
scroll to position [443, 0]
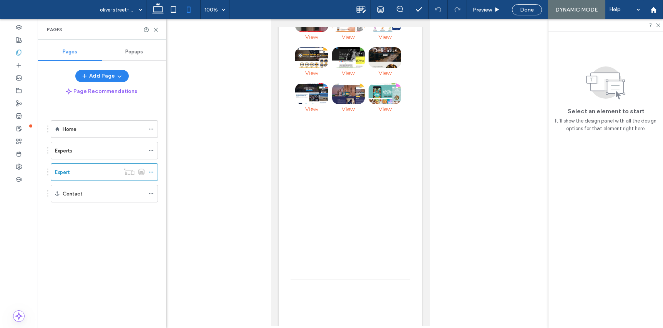
click at [529, 10] on span "Done" at bounding box center [527, 10] width 14 height 7
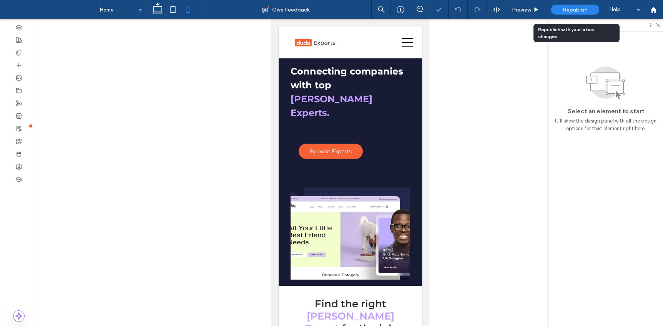
click at [583, 12] on span "Republish" at bounding box center [574, 10] width 25 height 7
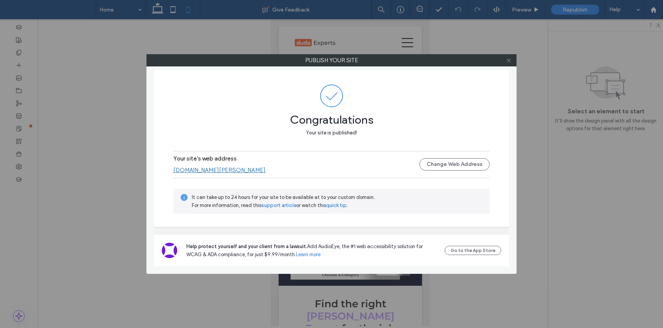
click at [509, 62] on icon at bounding box center [508, 61] width 6 height 6
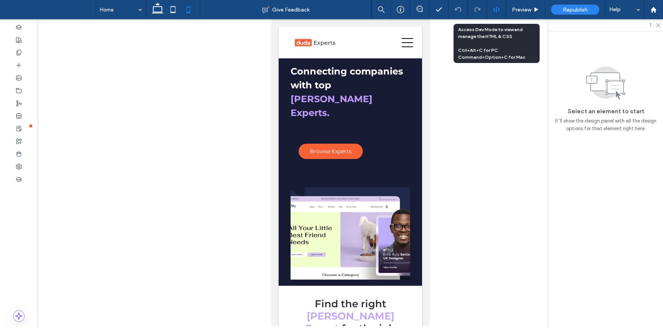
drag, startPoint x: 495, startPoint y: 13, endPoint x: 489, endPoint y: 18, distance: 7.8
click at [495, 13] on div at bounding box center [496, 9] width 19 height 19
click at [495, 10] on icon at bounding box center [496, 9] width 7 height 7
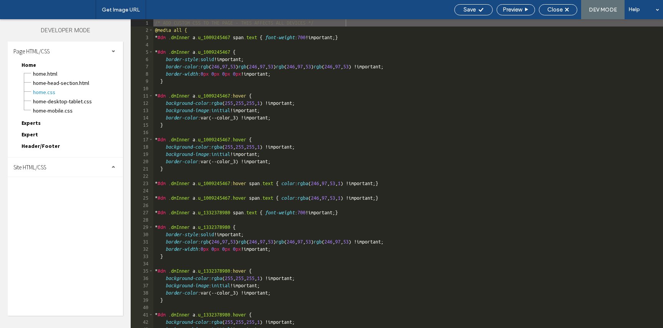
drag, startPoint x: 38, startPoint y: 134, endPoint x: 33, endPoint y: 136, distance: 5.0
click at [37, 134] on div "Expert Expert.html Expert-head-section.html Expert.css Expert-desktop-tablet.cs…" at bounding box center [69, 136] width 108 height 12
click at [33, 136] on span "Expert" at bounding box center [30, 134] width 17 height 7
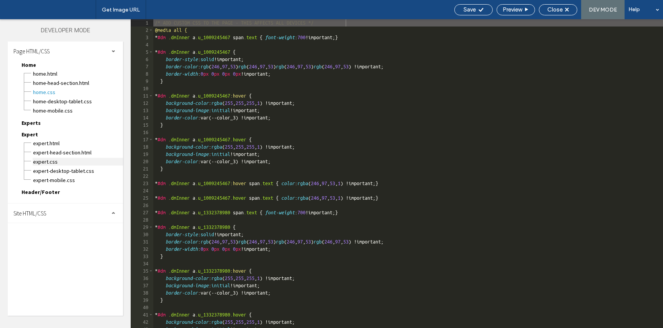
click at [48, 161] on span "Expert.css" at bounding box center [78, 162] width 90 height 8
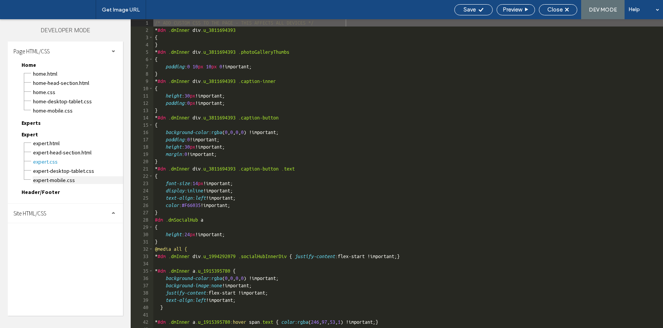
click at [54, 178] on span "Expert-mobile.css" at bounding box center [78, 180] width 90 height 8
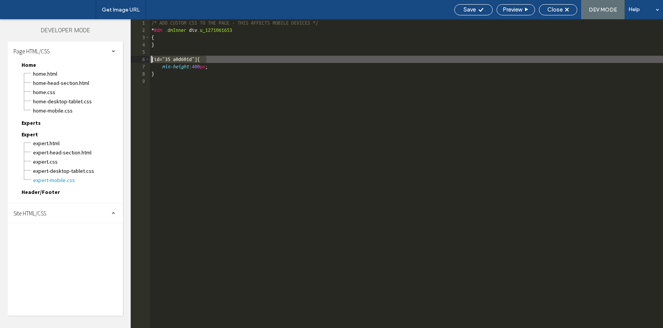
drag, startPoint x: 206, startPoint y: 58, endPoint x: 133, endPoint y: 56, distance: 73.0
click at [133, 56] on div "** 1 2 3 4 5 6 7 8 9 /* ADD CUSTOM CSS TO THE PAGE - THIS AFFECTS MOBILE DEVICE…" at bounding box center [397, 173] width 532 height 309
click at [478, 11] on icon at bounding box center [481, 10] width 6 height 6
click at [552, 8] on span "Close" at bounding box center [554, 9] width 15 height 7
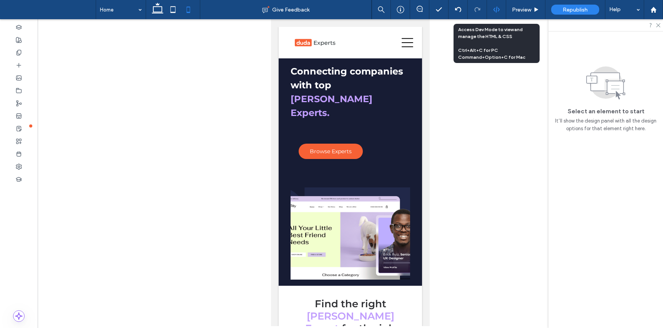
click at [497, 13] on icon at bounding box center [496, 9] width 7 height 7
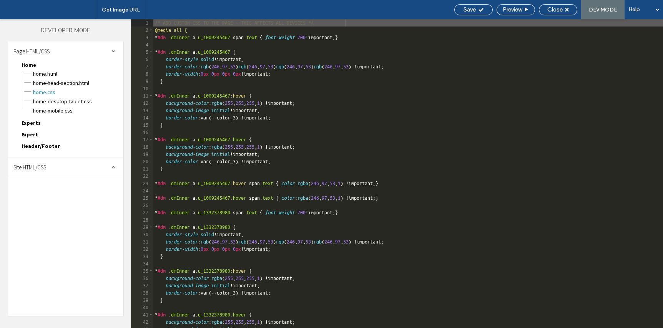
click at [33, 134] on span "Expert" at bounding box center [30, 134] width 17 height 7
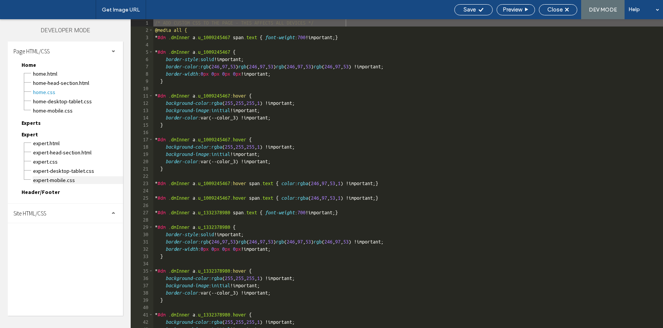
click at [58, 178] on span "Expert-mobile.css" at bounding box center [78, 180] width 90 height 8
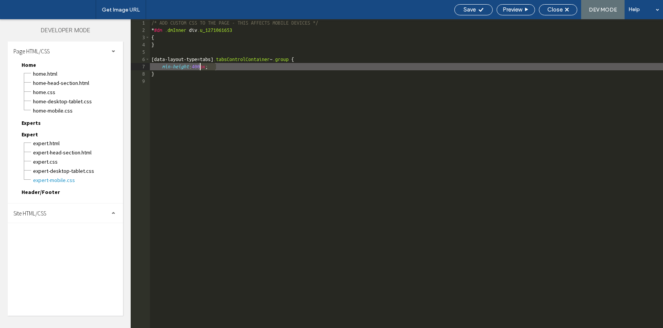
drag, startPoint x: 216, startPoint y: 66, endPoint x: 211, endPoint y: 82, distance: 17.0
click at [200, 68] on div "/* ADD CUSTOM CSS TO THE PAGE - THIS AFFECTS MOBILE DEVICES */ * #dm .dmInner d…" at bounding box center [406, 180] width 513 height 323
type textarea "**"
click at [473, 4] on div "Save Preview Close DEV MODE Help" at bounding box center [556, 9] width 212 height 19
click at [473, 8] on span "Save" at bounding box center [469, 9] width 12 height 7
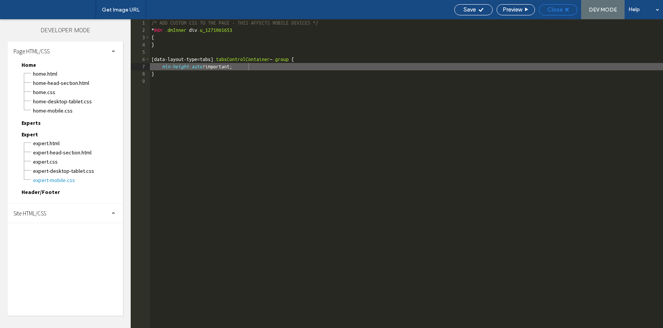
click at [557, 9] on span "Close" at bounding box center [554, 9] width 15 height 7
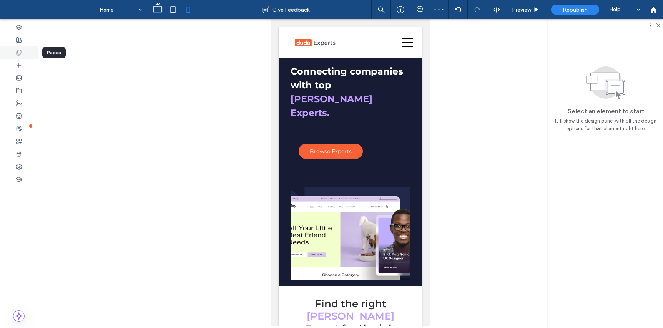
click at [21, 54] on icon at bounding box center [19, 53] width 6 height 6
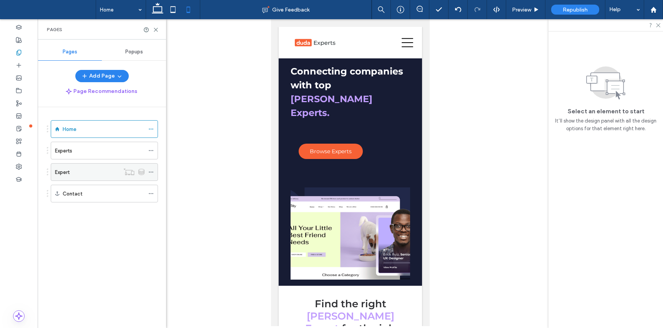
click at [101, 178] on div "Expert" at bounding box center [87, 172] width 65 height 17
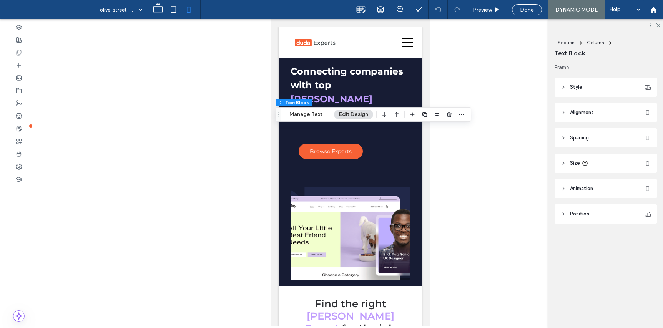
click at [595, 111] on header "Alignment" at bounding box center [605, 112] width 102 height 19
click at [310, 116] on button "Manage Text" at bounding box center [305, 114] width 43 height 9
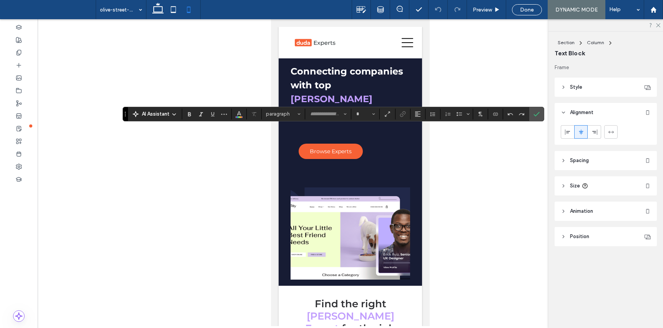
type input "**********"
type input "**"
click at [416, 113] on icon "Alignment" at bounding box center [417, 114] width 6 height 6
click at [421, 136] on use "ui.textEditor.alignment.center" at bounding box center [423, 137] width 5 height 5
click at [534, 115] on use "Confirm" at bounding box center [536, 114] width 6 height 5
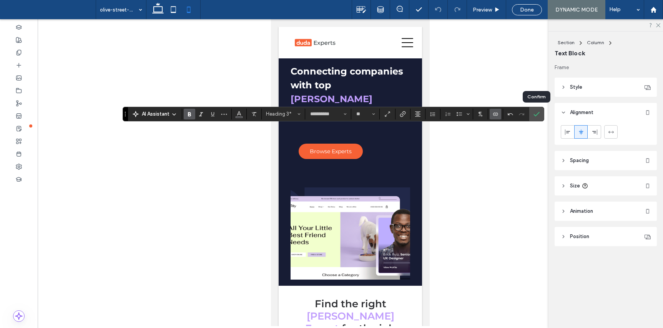
click at [536, 114] on use "Confirm" at bounding box center [536, 114] width 6 height 5
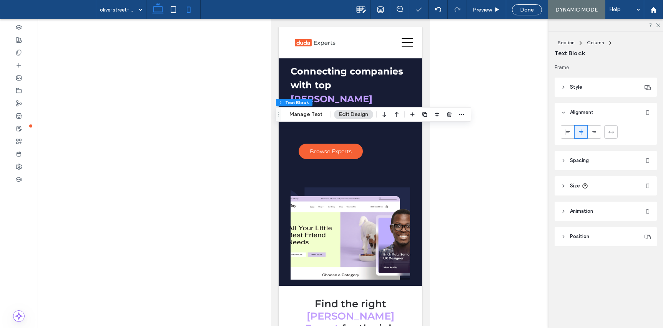
click at [158, 10] on icon at bounding box center [157, 9] width 15 height 15
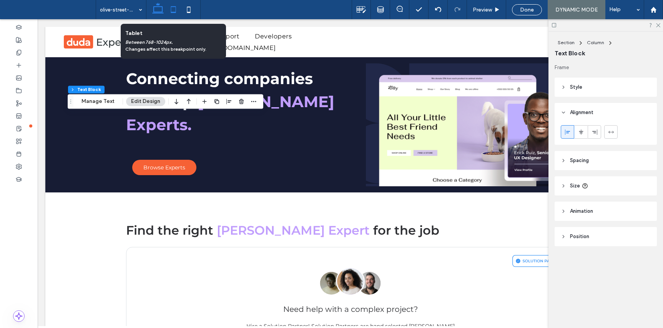
click at [176, 9] on icon at bounding box center [173, 9] width 15 height 15
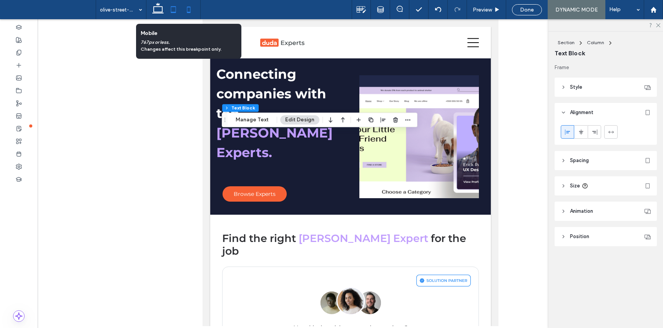
click at [185, 10] on icon at bounding box center [188, 9] width 15 height 15
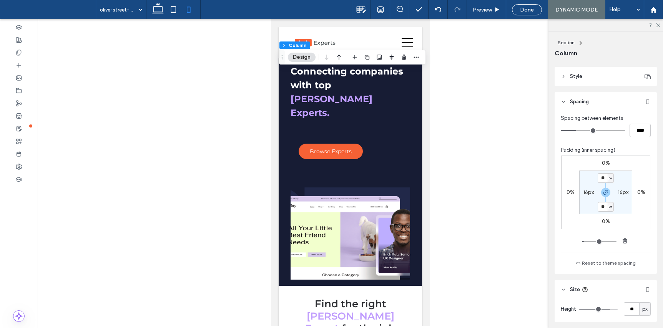
scroll to position [127, 0]
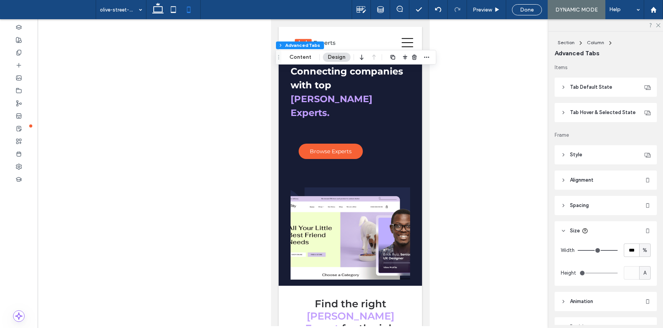
click at [622, 205] on header "Spacing" at bounding box center [605, 205] width 102 height 19
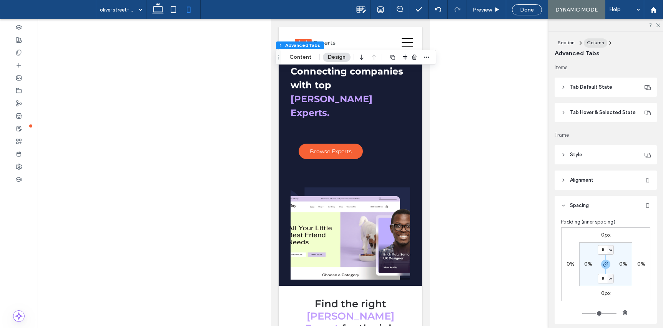
click at [594, 42] on span "Column" at bounding box center [595, 43] width 17 height 6
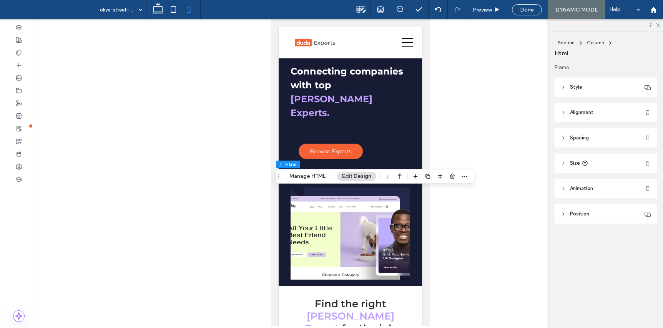
click at [605, 136] on header "Spacing" at bounding box center [605, 137] width 102 height 19
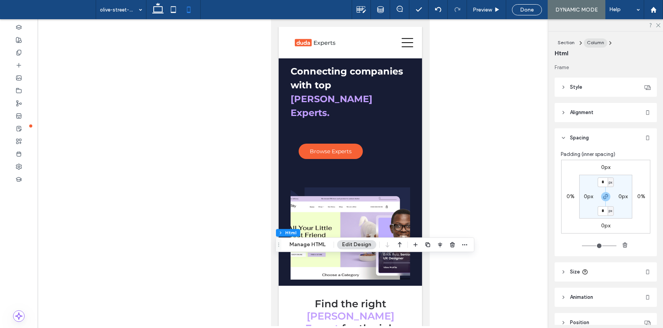
click at [597, 43] on span "Column" at bounding box center [595, 43] width 17 height 6
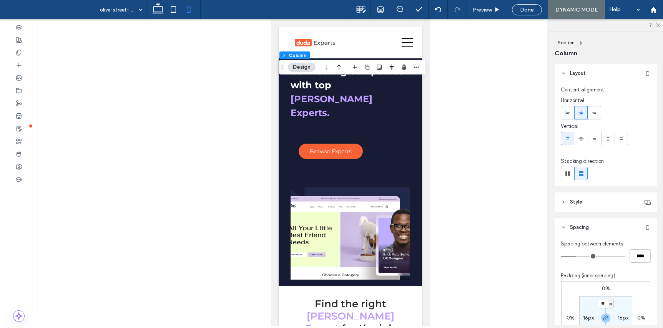
type input "**"
type input "****"
type input "**"
type input "****"
type input "**"
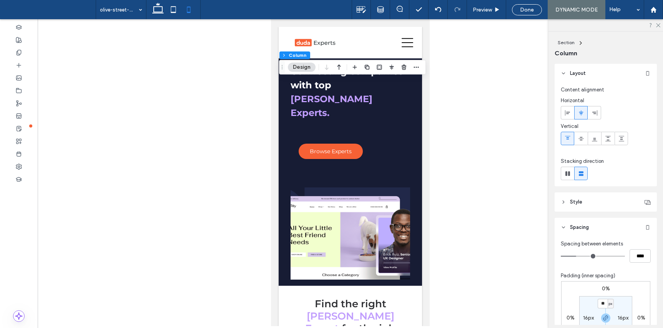
type input "****"
type input "**"
type input "****"
type input "**"
type input "****"
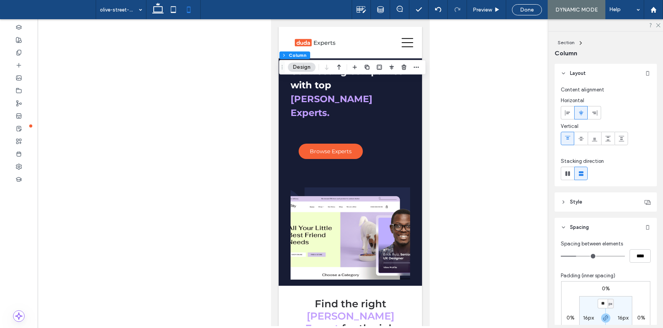
type input "**"
type input "****"
type input "**"
type input "****"
type input "**"
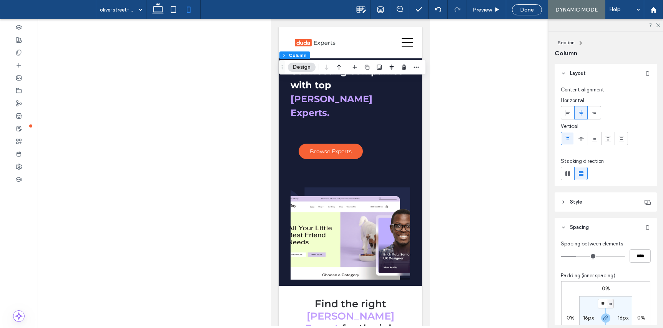
type input "****"
type input "**"
type input "****"
type input "**"
type input "****"
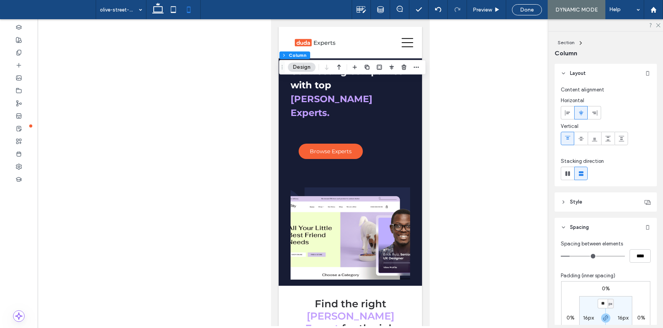
type input "**"
type input "****"
type input "**"
type input "****"
type input "**"
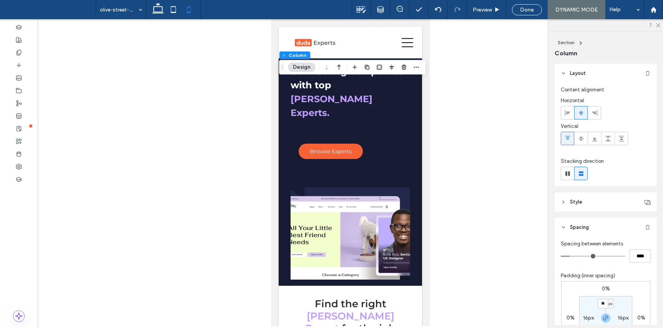
type input "****"
type input "**"
type input "****"
type input "*"
type input "***"
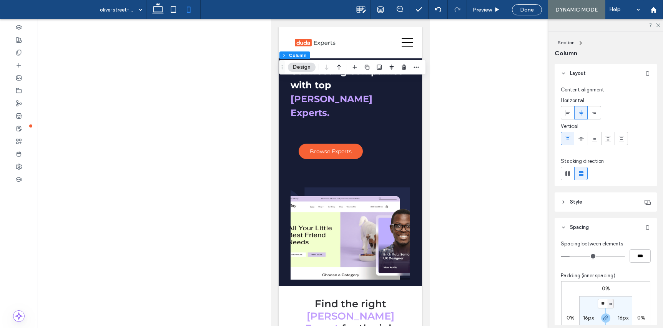
type input "*"
type input "***"
type input "*"
type input "***"
type input "*"
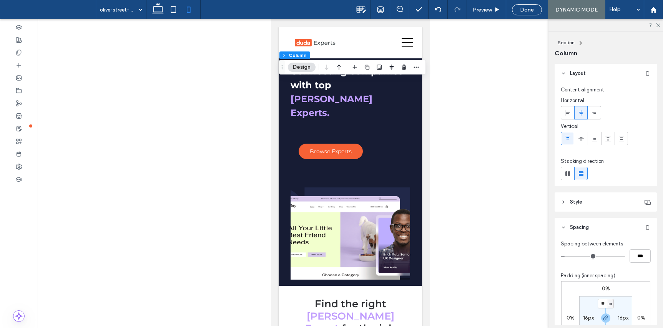
type input "***"
type input "*"
type input "***"
type input "*"
type input "***"
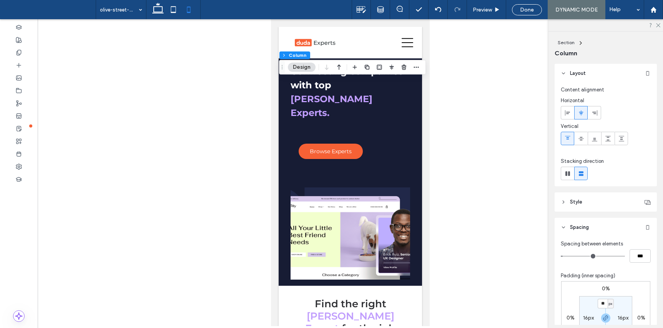
drag, startPoint x: 577, startPoint y: 255, endPoint x: 565, endPoint y: 255, distance: 12.3
click at [565, 256] on input "range" at bounding box center [592, 256] width 64 height 1
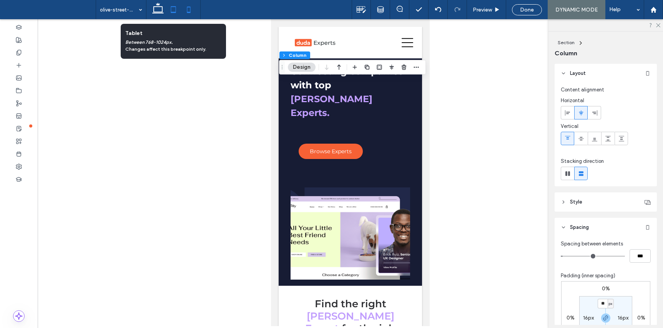
click at [174, 13] on icon at bounding box center [173, 9] width 15 height 15
type input "**"
type input "****"
type input "**"
type input "*****"
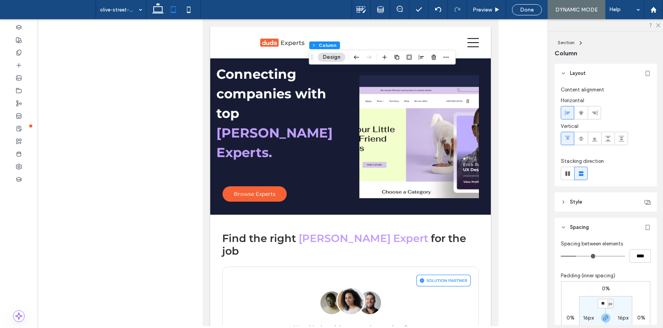
click at [528, 10] on span "Done" at bounding box center [527, 10] width 14 height 7
click at [0, 0] on div at bounding box center [0, 0] width 0 height 0
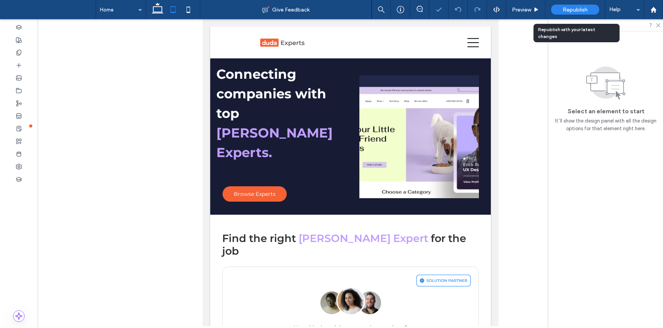
click at [584, 9] on span "Republish" at bounding box center [574, 10] width 25 height 7
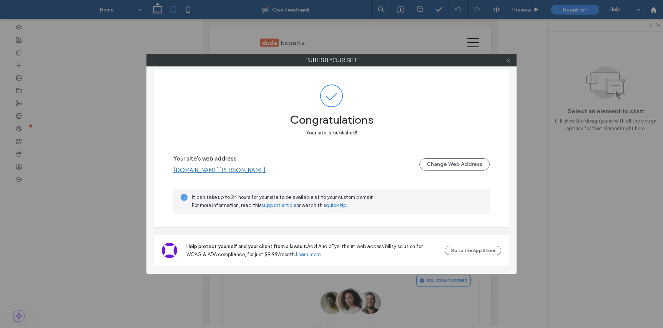
click at [507, 61] on use at bounding box center [508, 60] width 4 height 4
drag, startPoint x: 507, startPoint y: 62, endPoint x: 512, endPoint y: 69, distance: 8.8
click at [507, 62] on use at bounding box center [508, 60] width 4 height 4
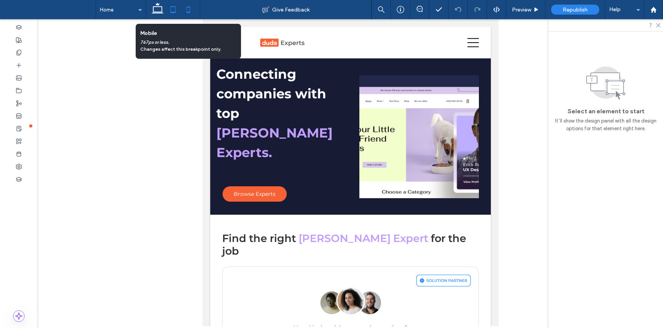
click at [185, 7] on icon at bounding box center [188, 9] width 15 height 15
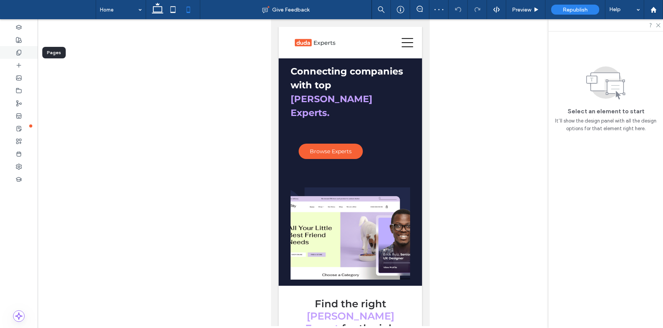
click at [11, 56] on div at bounding box center [19, 52] width 38 height 13
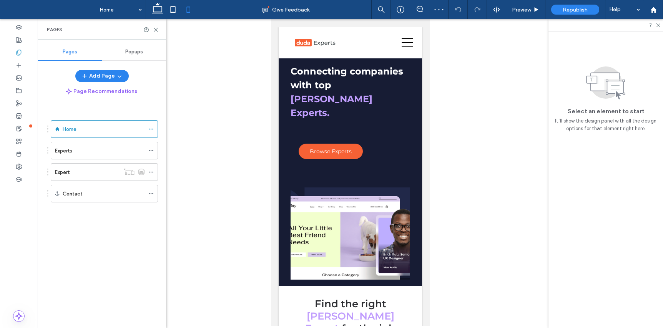
drag, startPoint x: 96, startPoint y: 175, endPoint x: 166, endPoint y: 182, distance: 71.0
click at [96, 175] on div "Expert" at bounding box center [87, 172] width 65 height 8
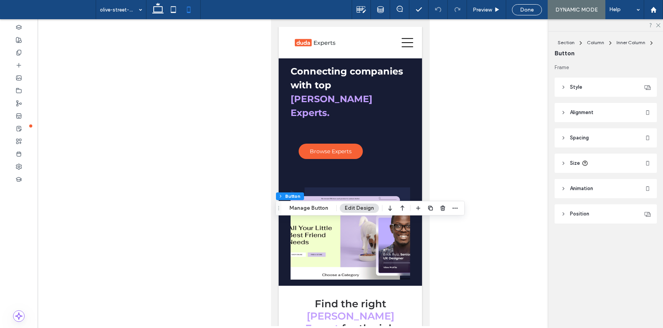
click at [597, 111] on header "Alignment" at bounding box center [605, 112] width 102 height 19
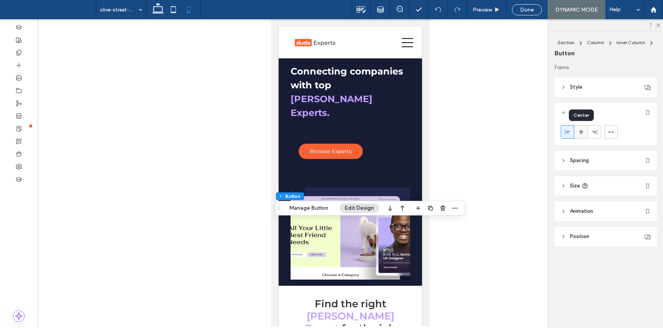
click at [581, 133] on icon at bounding box center [581, 132] width 6 height 6
click at [607, 86] on header "Style" at bounding box center [605, 87] width 102 height 19
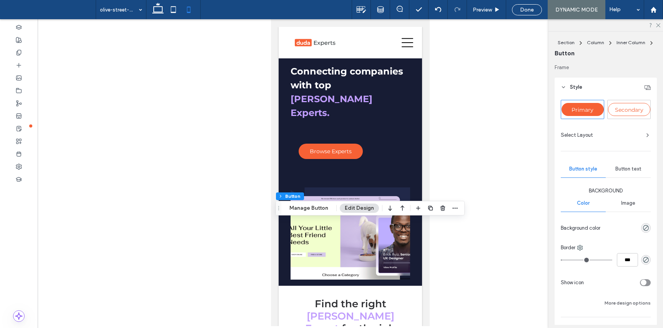
click at [632, 168] on span "Button text" at bounding box center [628, 169] width 26 height 6
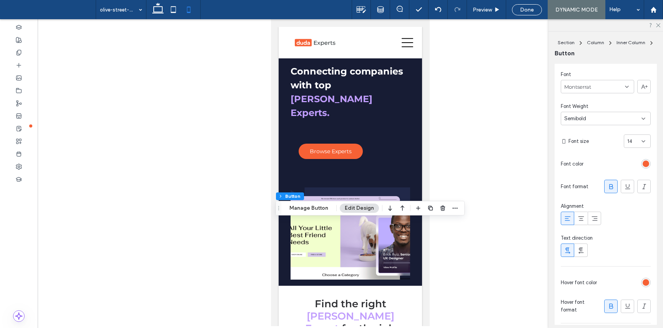
scroll to position [122, 0]
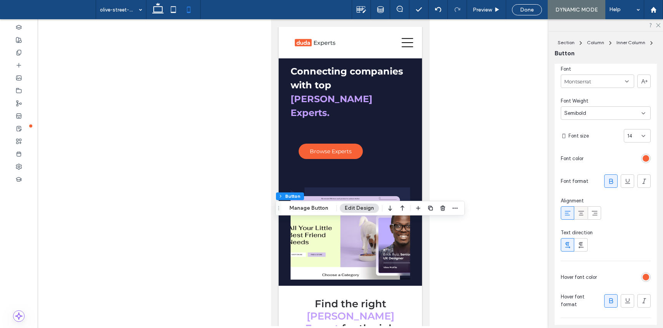
click at [581, 212] on icon at bounding box center [581, 213] width 8 height 8
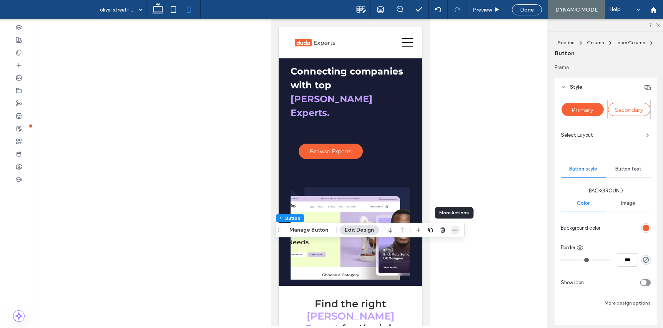
click at [452, 232] on icon "button" at bounding box center [455, 230] width 6 height 6
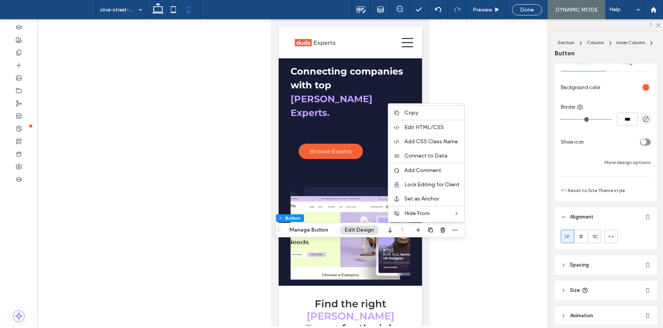
scroll to position [143, 0]
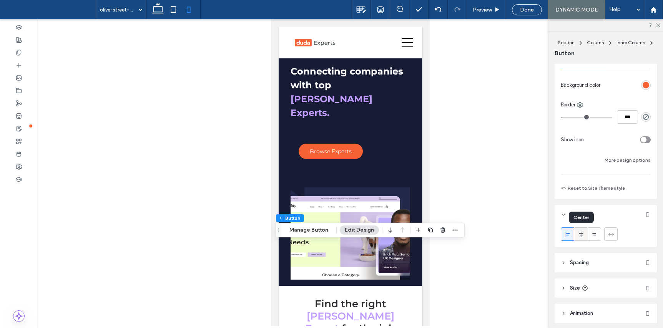
click at [582, 236] on icon at bounding box center [581, 234] width 6 height 6
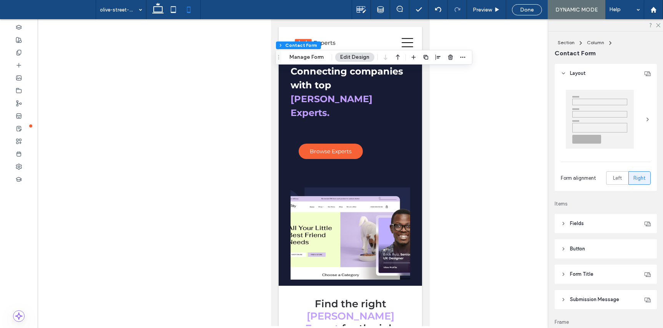
type input "*"
type input "***"
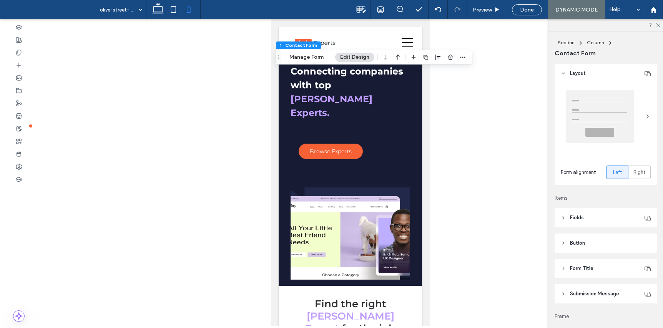
click at [626, 246] on header "Button" at bounding box center [605, 243] width 102 height 19
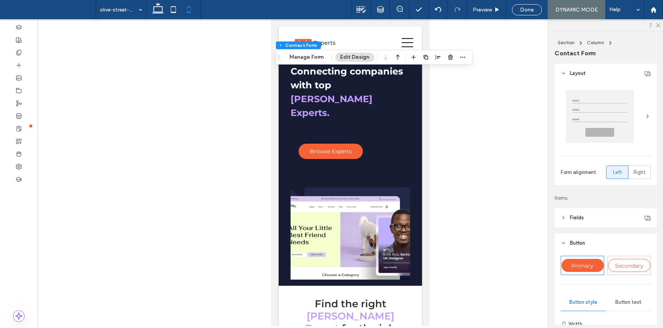
click at [634, 300] on span "Button text" at bounding box center [628, 302] width 26 height 6
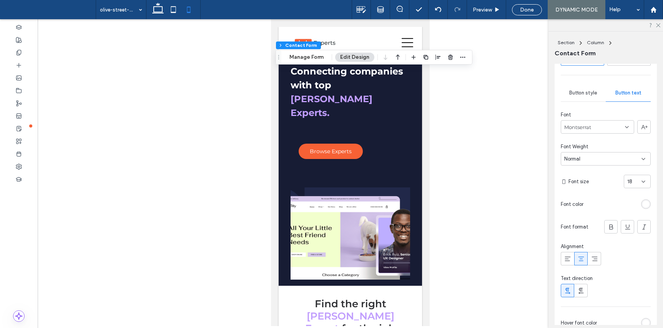
scroll to position [212, 0]
click at [646, 180] on icon at bounding box center [643, 179] width 6 height 6
click at [642, 257] on div "14" at bounding box center [637, 258] width 26 height 13
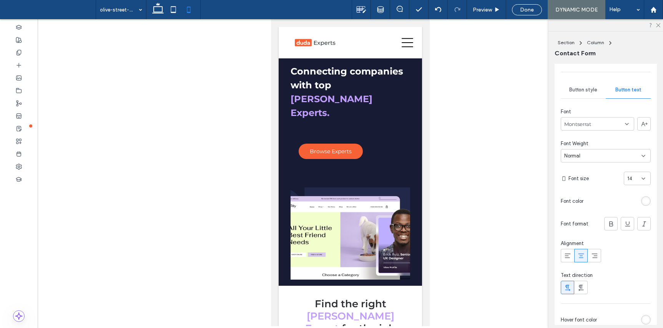
type input "***"
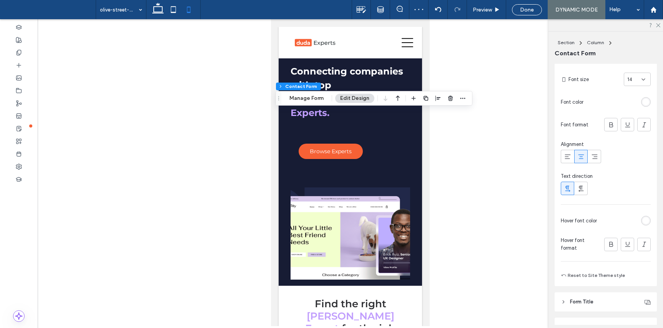
scroll to position [312, 0]
click at [640, 82] on div "14" at bounding box center [636, 78] width 27 height 13
click at [637, 142] on div "16" at bounding box center [637, 144] width 26 height 13
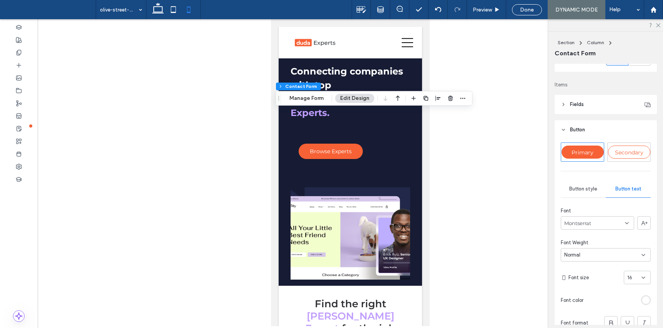
scroll to position [111, 0]
click at [582, 189] on span "Button style" at bounding box center [583, 191] width 28 height 6
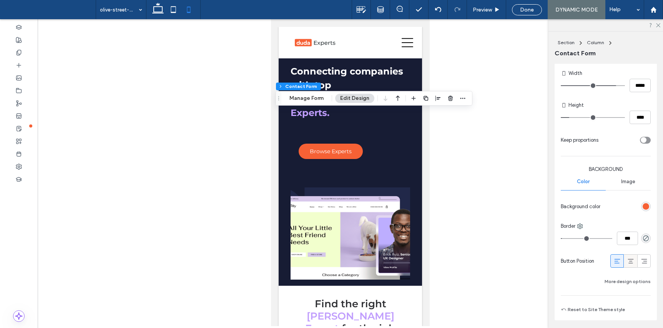
click at [630, 264] on icon at bounding box center [630, 261] width 8 height 8
click at [530, 12] on span "Done" at bounding box center [527, 10] width 14 height 7
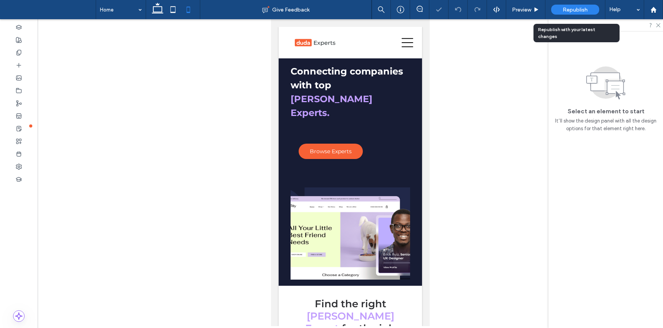
click at [586, 10] on span "Republish" at bounding box center [574, 10] width 25 height 7
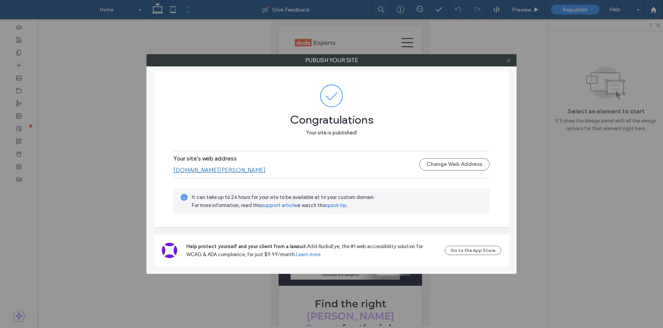
click at [508, 62] on icon at bounding box center [508, 61] width 6 height 6
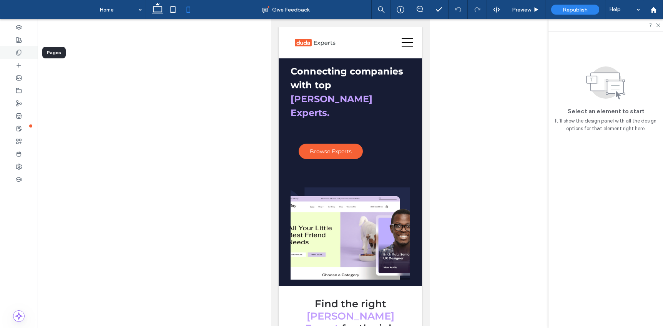
click at [26, 54] on div at bounding box center [19, 52] width 38 height 13
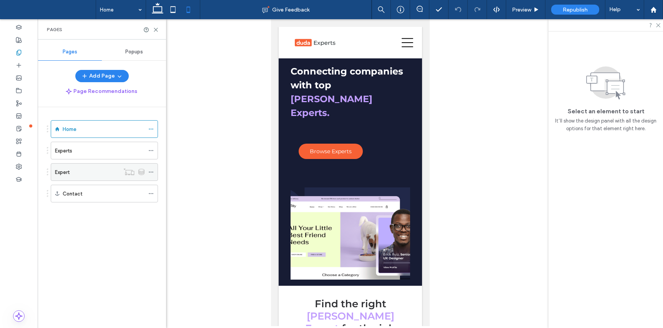
click at [97, 166] on div "Expert" at bounding box center [87, 172] width 65 height 17
click at [156, 28] on icon at bounding box center [156, 30] width 6 height 6
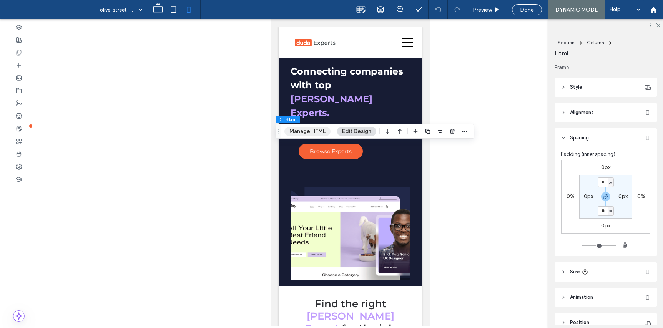
click at [311, 130] on button "Manage HTML" at bounding box center [307, 131] width 46 height 9
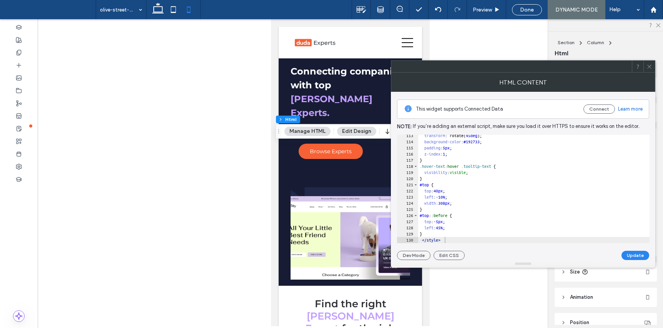
scroll to position [691, 0]
click at [450, 255] on button "Edit CSS" at bounding box center [448, 255] width 31 height 9
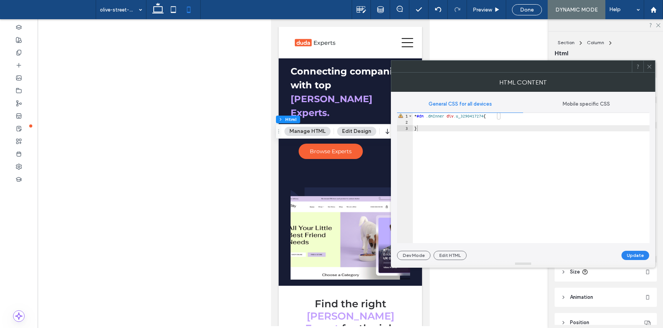
click at [592, 103] on span "Mobile specific CSS" at bounding box center [585, 104] width 47 height 6
click at [512, 123] on div "* #dm .dmInner div .u_3290417274 { }" at bounding box center [531, 184] width 237 height 143
type textarea "**"
click at [629, 254] on button "Update" at bounding box center [635, 255] width 28 height 9
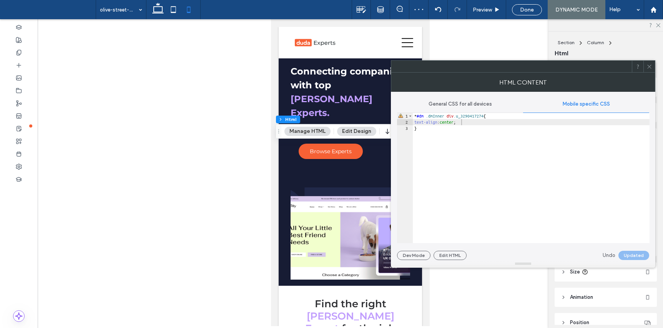
drag, startPoint x: 650, startPoint y: 67, endPoint x: 648, endPoint y: 63, distance: 4.5
click at [650, 66] on icon at bounding box center [649, 67] width 6 height 6
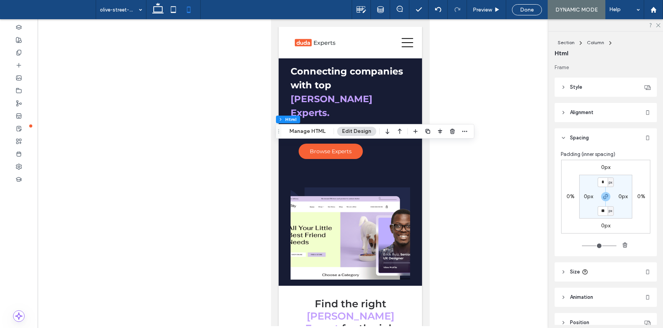
click at [528, 7] on span "Done" at bounding box center [527, 10] width 14 height 7
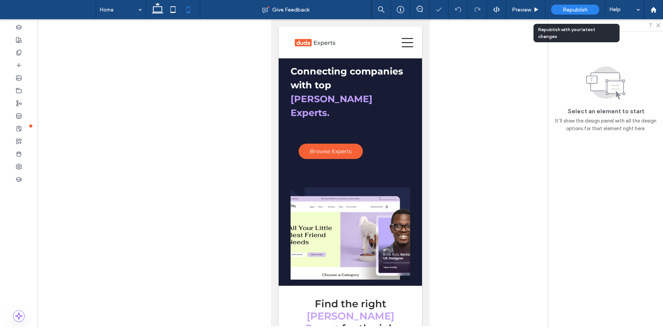
click at [580, 9] on span "Republish" at bounding box center [574, 10] width 25 height 7
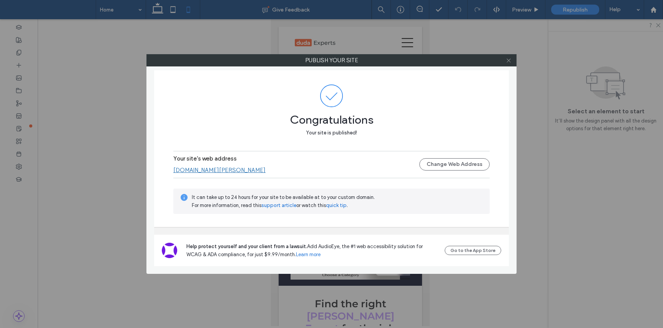
click at [509, 62] on icon at bounding box center [508, 61] width 6 height 6
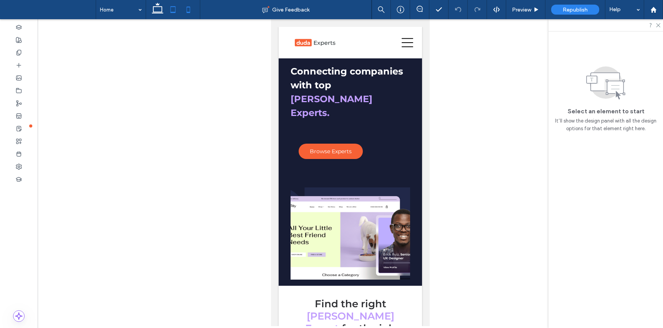
click at [176, 12] on icon at bounding box center [172, 9] width 15 height 15
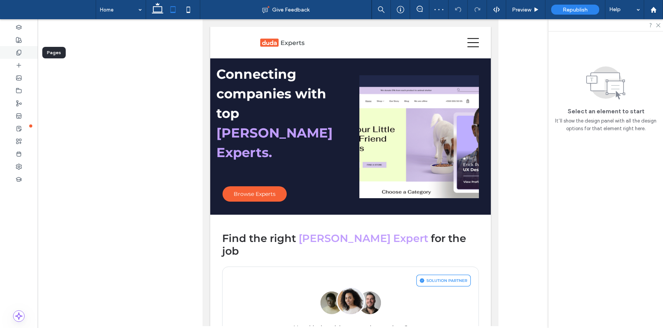
click at [17, 56] on div at bounding box center [19, 52] width 38 height 13
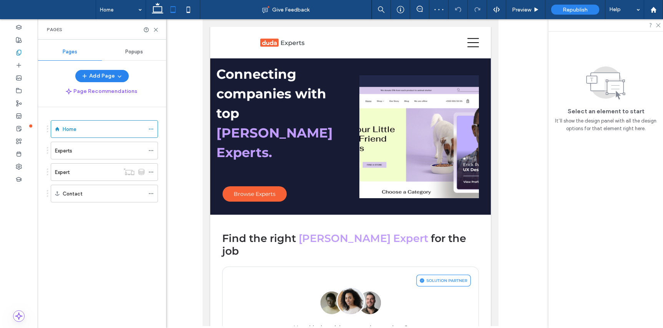
click at [85, 176] on div "Expert" at bounding box center [87, 172] width 65 height 17
drag, startPoint x: 156, startPoint y: 28, endPoint x: 169, endPoint y: 48, distance: 24.1
click at [156, 28] on use at bounding box center [155, 29] width 3 height 3
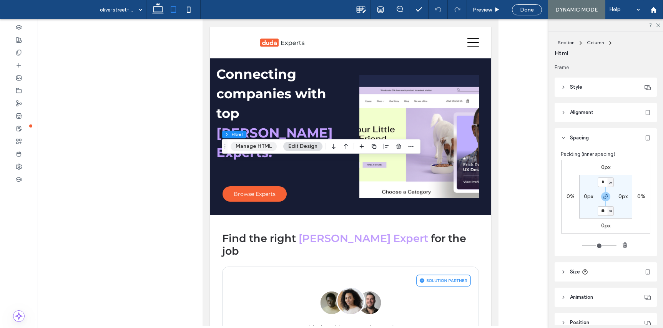
click at [257, 148] on button "Manage HTML" at bounding box center [253, 146] width 46 height 9
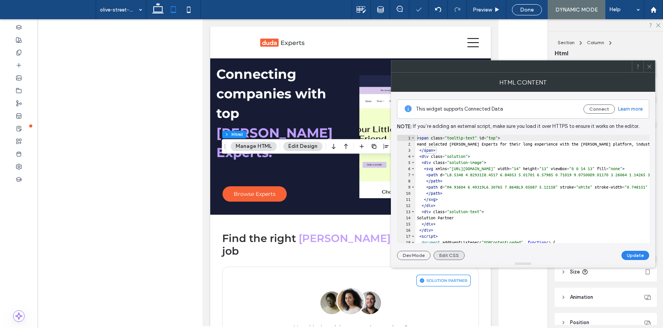
click at [443, 257] on button "Edit CSS" at bounding box center [448, 255] width 31 height 9
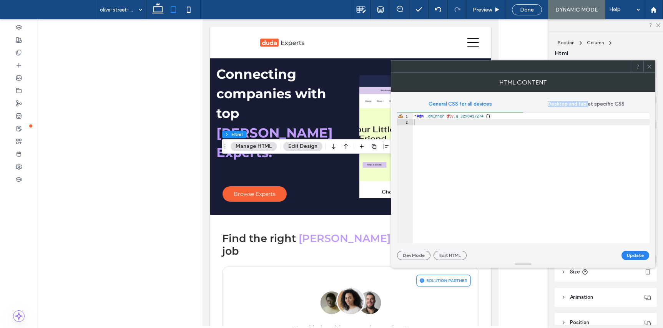
click at [588, 101] on span "Desktop and tablet specific CSS" at bounding box center [585, 104] width 77 height 6
click at [436, 123] on div "* #dm .dmInner div .u_3290417274 { }" at bounding box center [531, 184] width 237 height 143
type textarea "**"
click at [638, 256] on button "Update" at bounding box center [635, 255] width 28 height 9
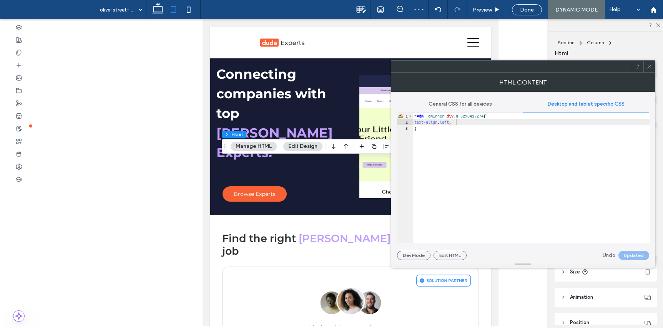
drag, startPoint x: 650, startPoint y: 68, endPoint x: 625, endPoint y: 48, distance: 32.0
click at [650, 67] on icon at bounding box center [649, 67] width 6 height 6
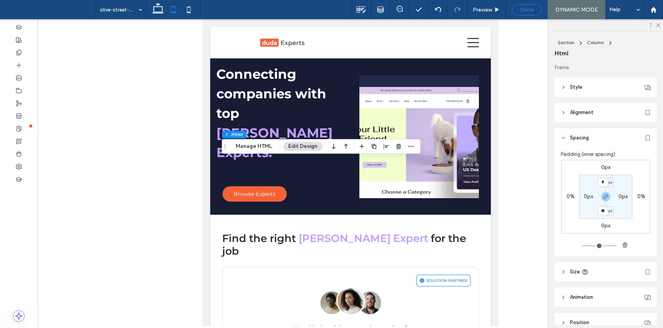
click at [527, 10] on span "Done" at bounding box center [527, 10] width 14 height 7
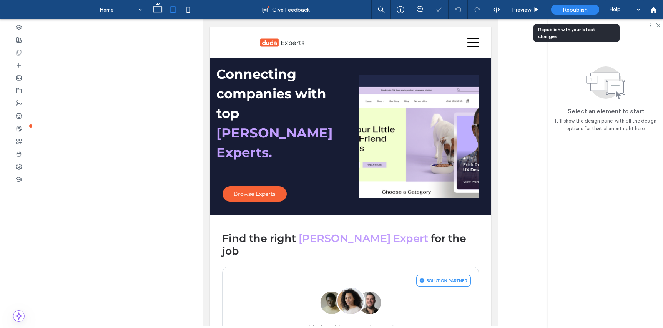
click at [583, 7] on span "Republish" at bounding box center [574, 10] width 25 height 7
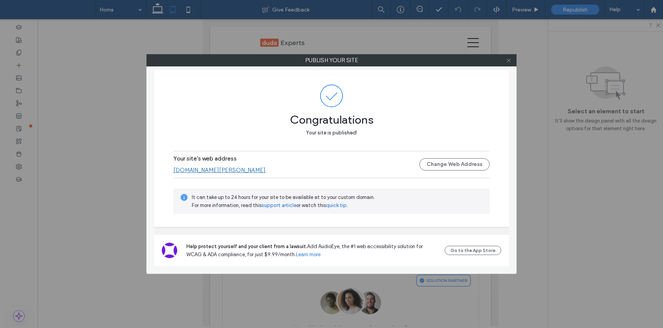
click at [509, 61] on use at bounding box center [508, 60] width 4 height 4
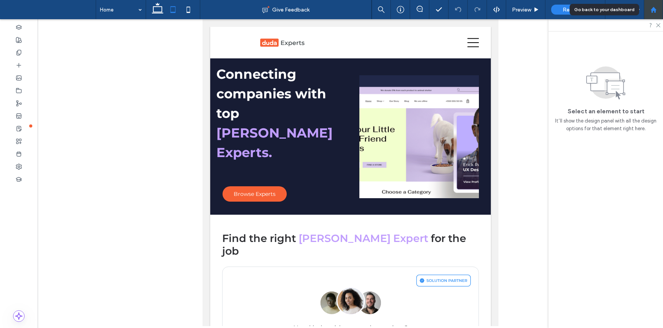
click at [652, 13] on div at bounding box center [652, 9] width 19 height 19
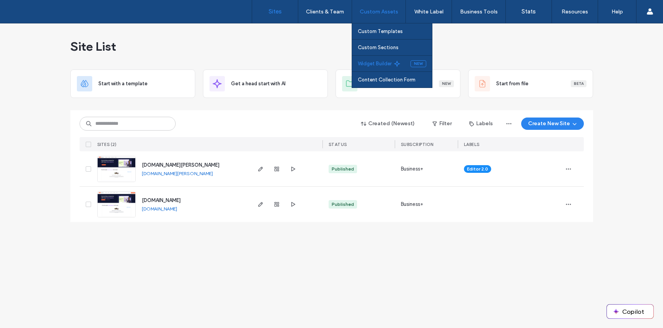
click at [379, 65] on label "Widget Builder" at bounding box center [375, 64] width 34 height 6
